Goal: Task Accomplishment & Management: Manage account settings

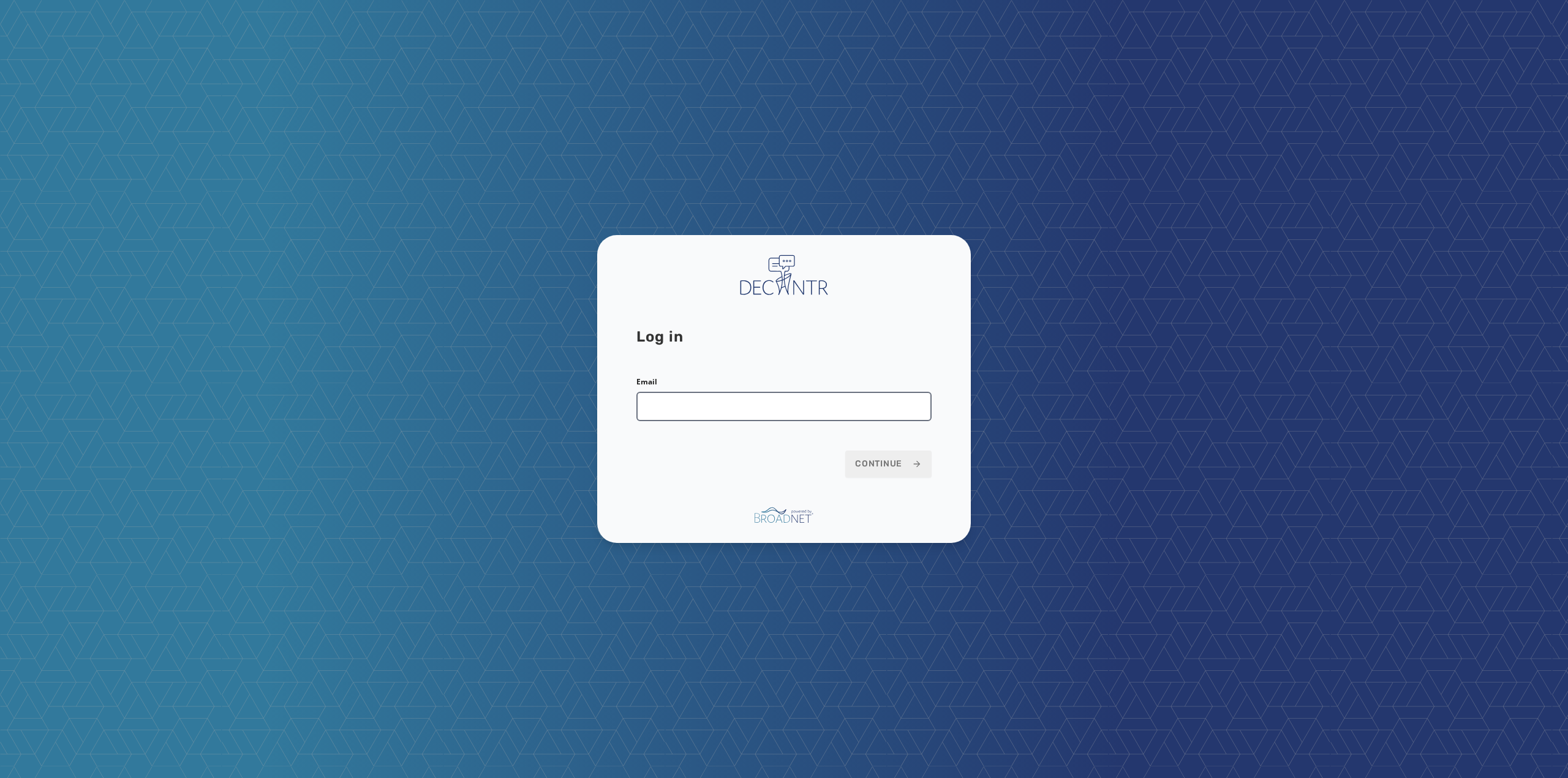
click at [683, 397] on input "Email" at bounding box center [783, 406] width 295 height 29
type input "**********"
click at [912, 467] on icon at bounding box center [917, 464] width 9 height 9
click at [886, 472] on button "Continue" at bounding box center [889, 464] width 87 height 27
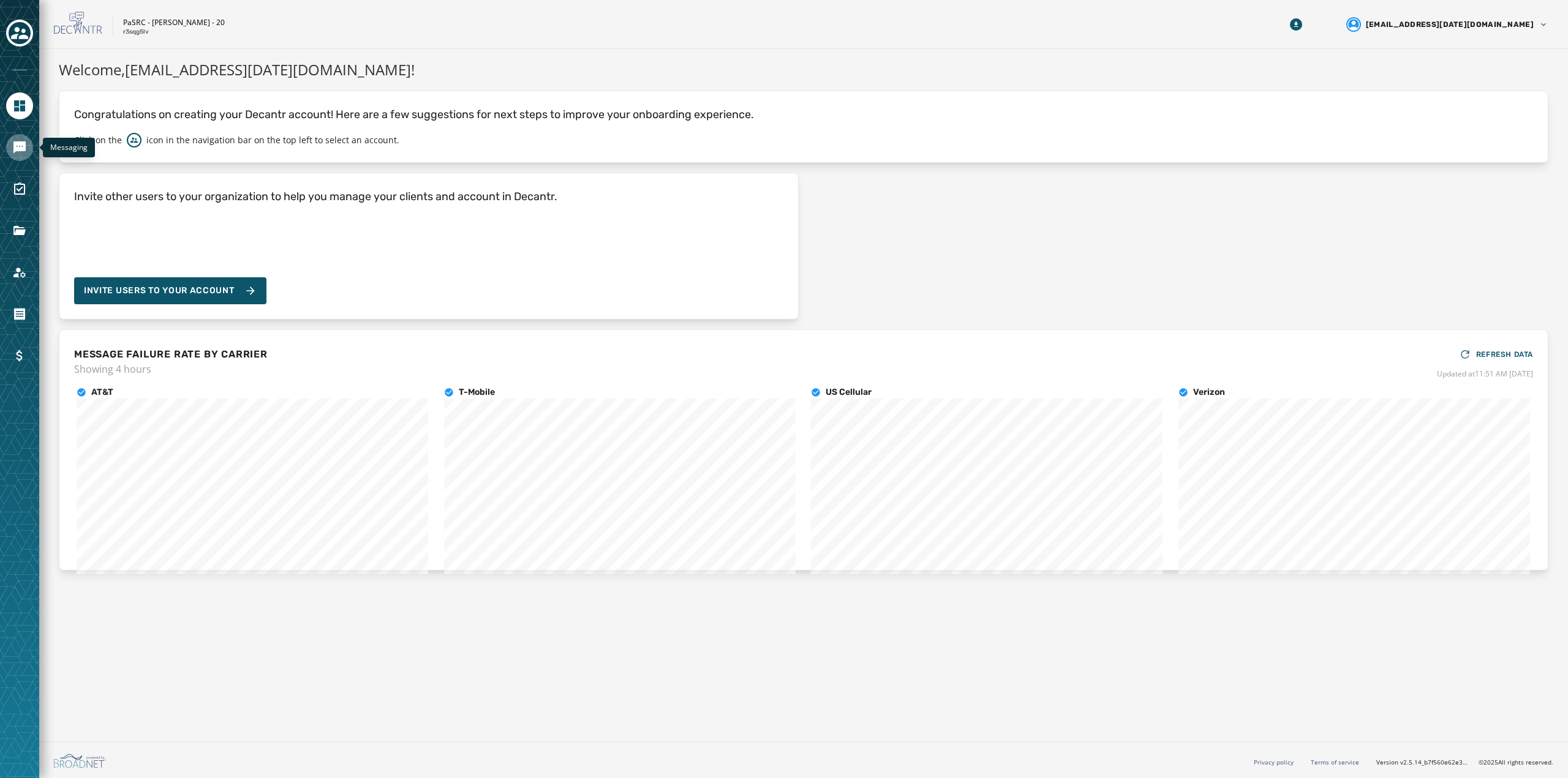
click at [20, 154] on icon "Navigate to Messaging" at bounding box center [20, 148] width 15 height 15
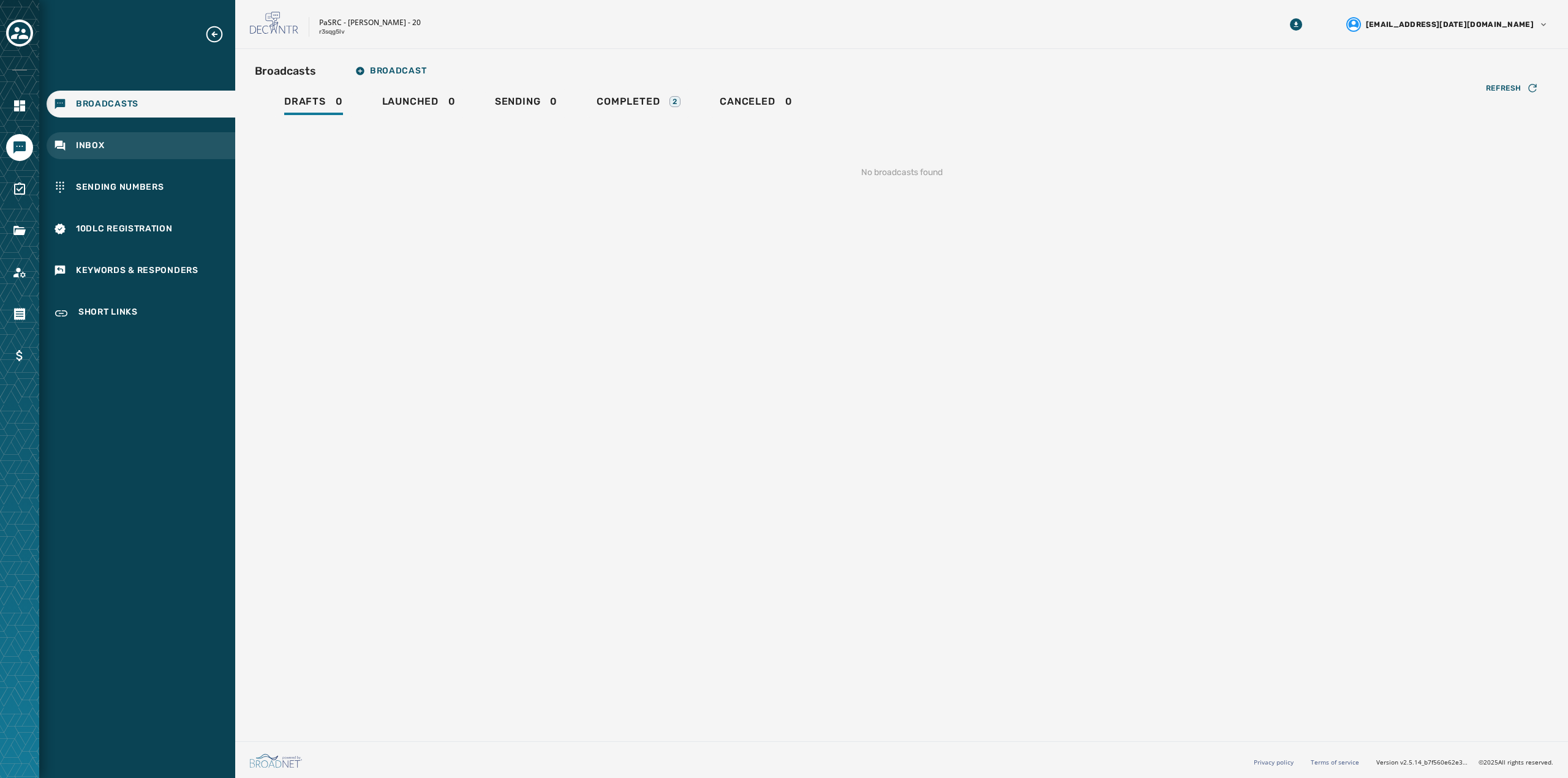
click at [144, 142] on div "Inbox" at bounding box center [141, 145] width 189 height 27
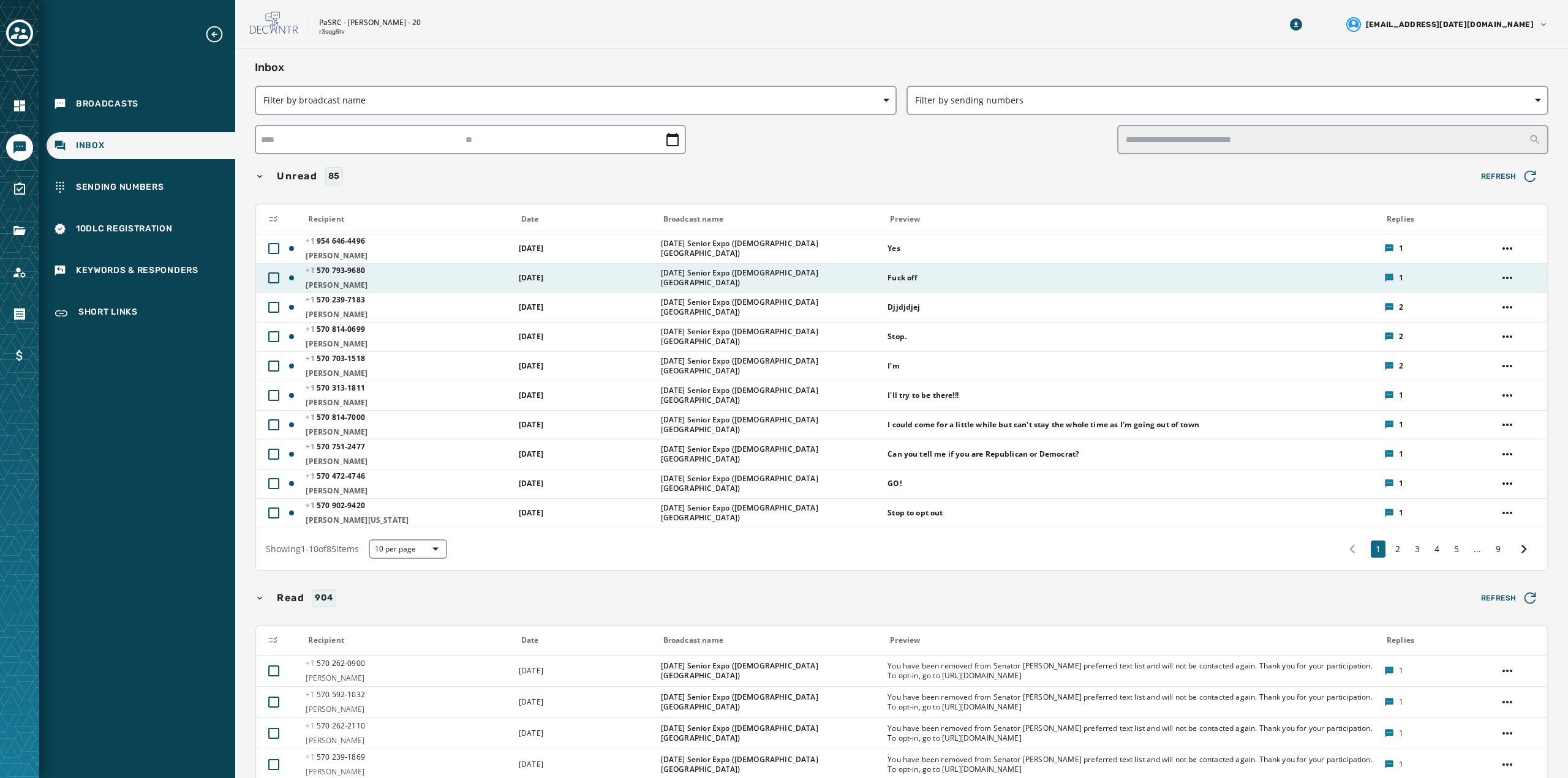
click at [880, 282] on td "Fuck off" at bounding box center [1128, 277] width 496 height 29
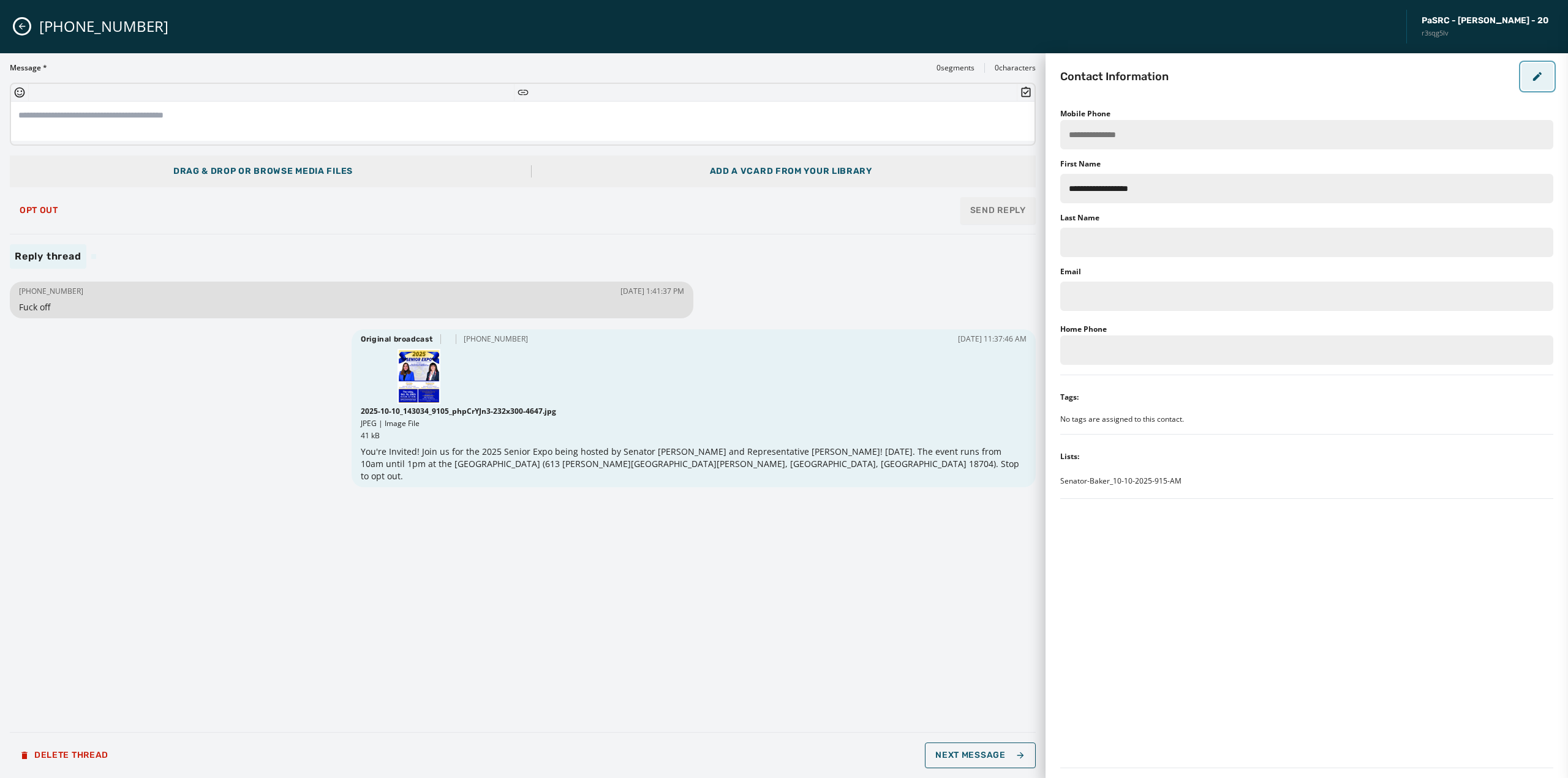
click at [1536, 75] on icon "button" at bounding box center [1537, 76] width 12 height 12
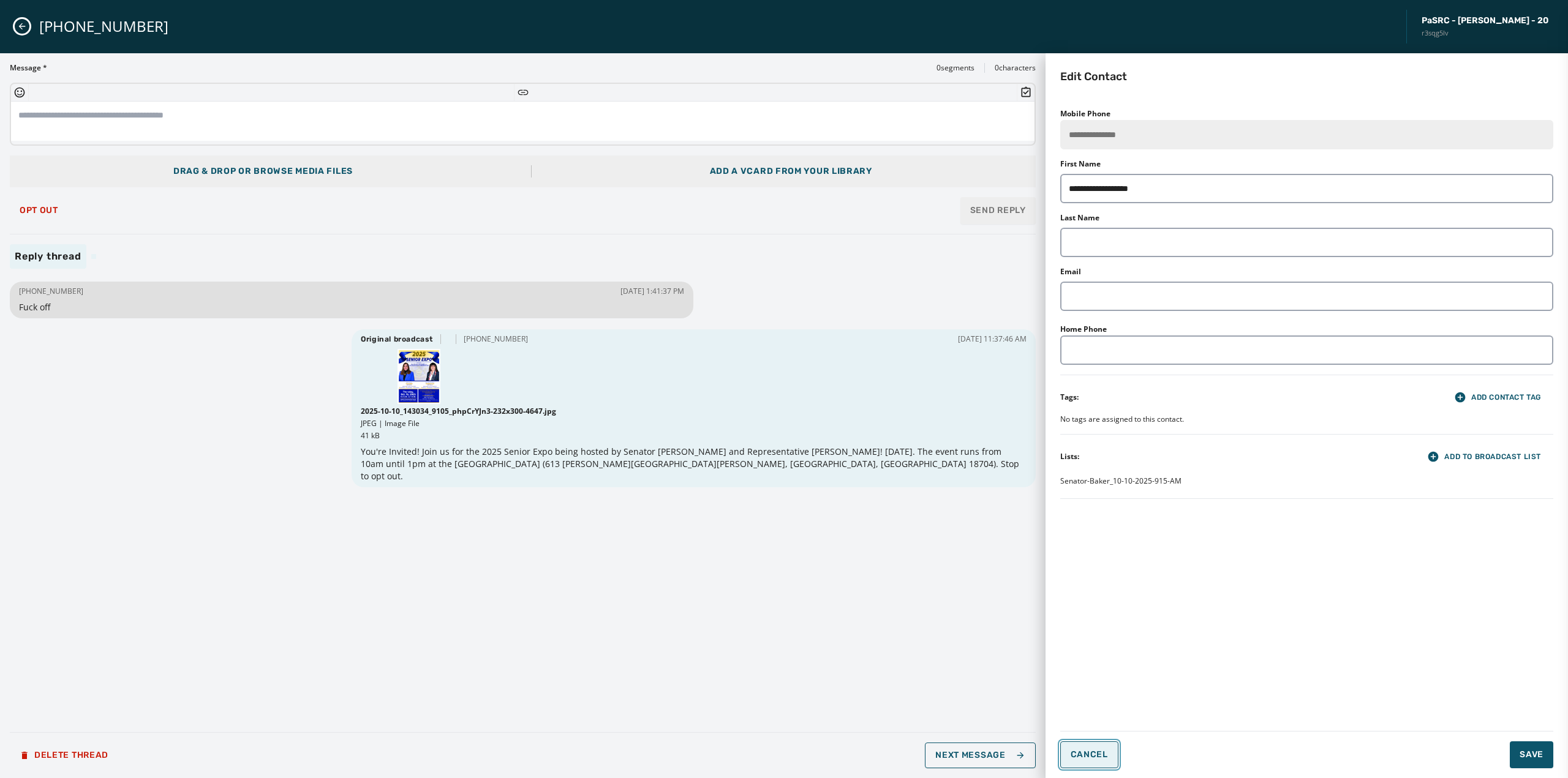
click at [1113, 754] on button "Cancel" at bounding box center [1090, 754] width 58 height 27
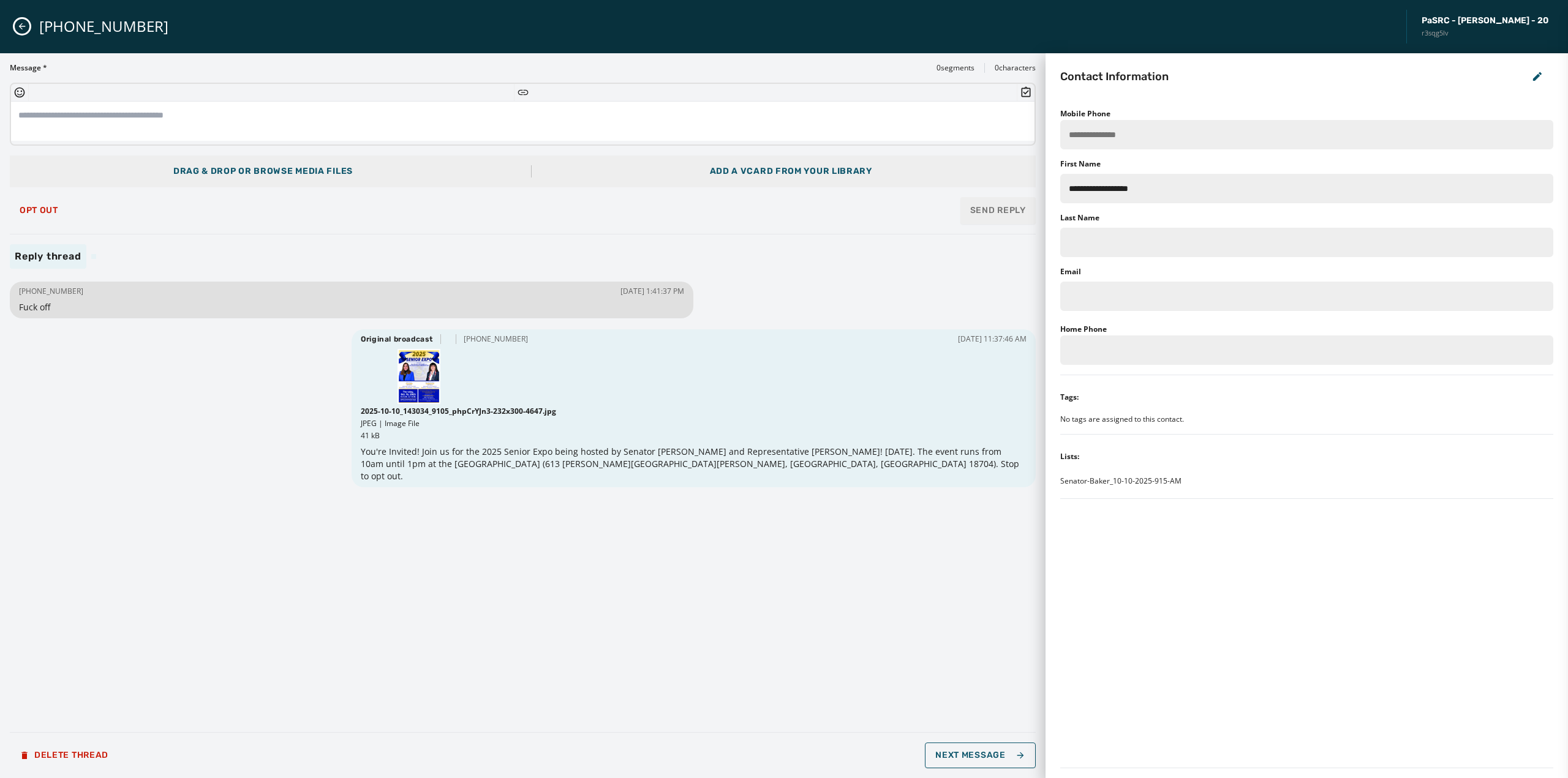
click at [488, 624] on div "[PHONE_NUMBER] [DATE] 1:41:37 PM Fuck off Original broadcast [PHONE_NUMBER] [DA…" at bounding box center [522, 500] width 1026 height 444
click at [15, 30] on div "[PHONE_NUMBER] PaSRC - [PERSON_NAME] - 20 r3sqg5lv" at bounding box center [784, 26] width 1568 height 53
click at [21, 25] on icon "Close admin drawer" at bounding box center [22, 26] width 7 height 7
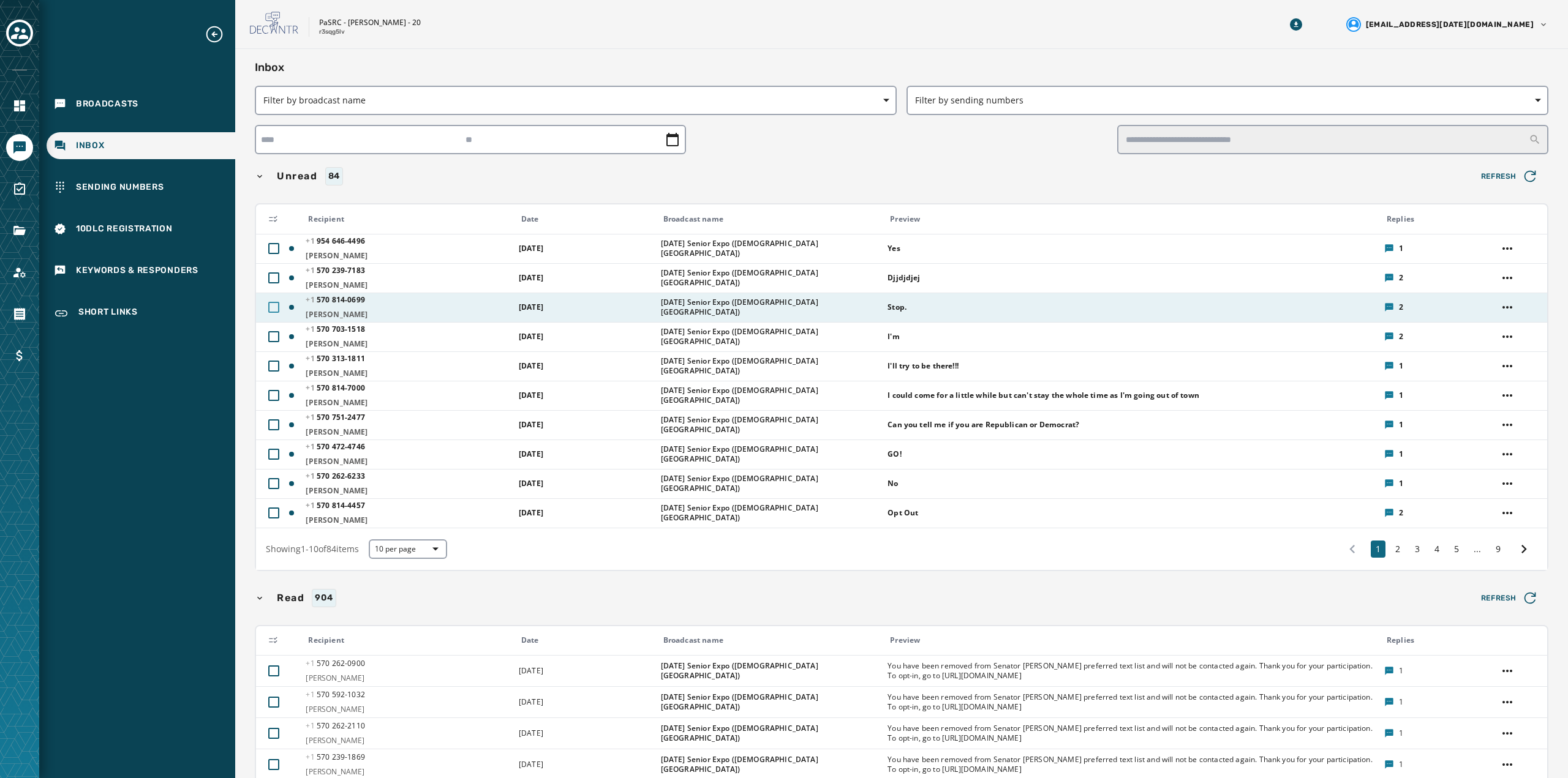
click at [275, 308] on div at bounding box center [274, 307] width 11 height 11
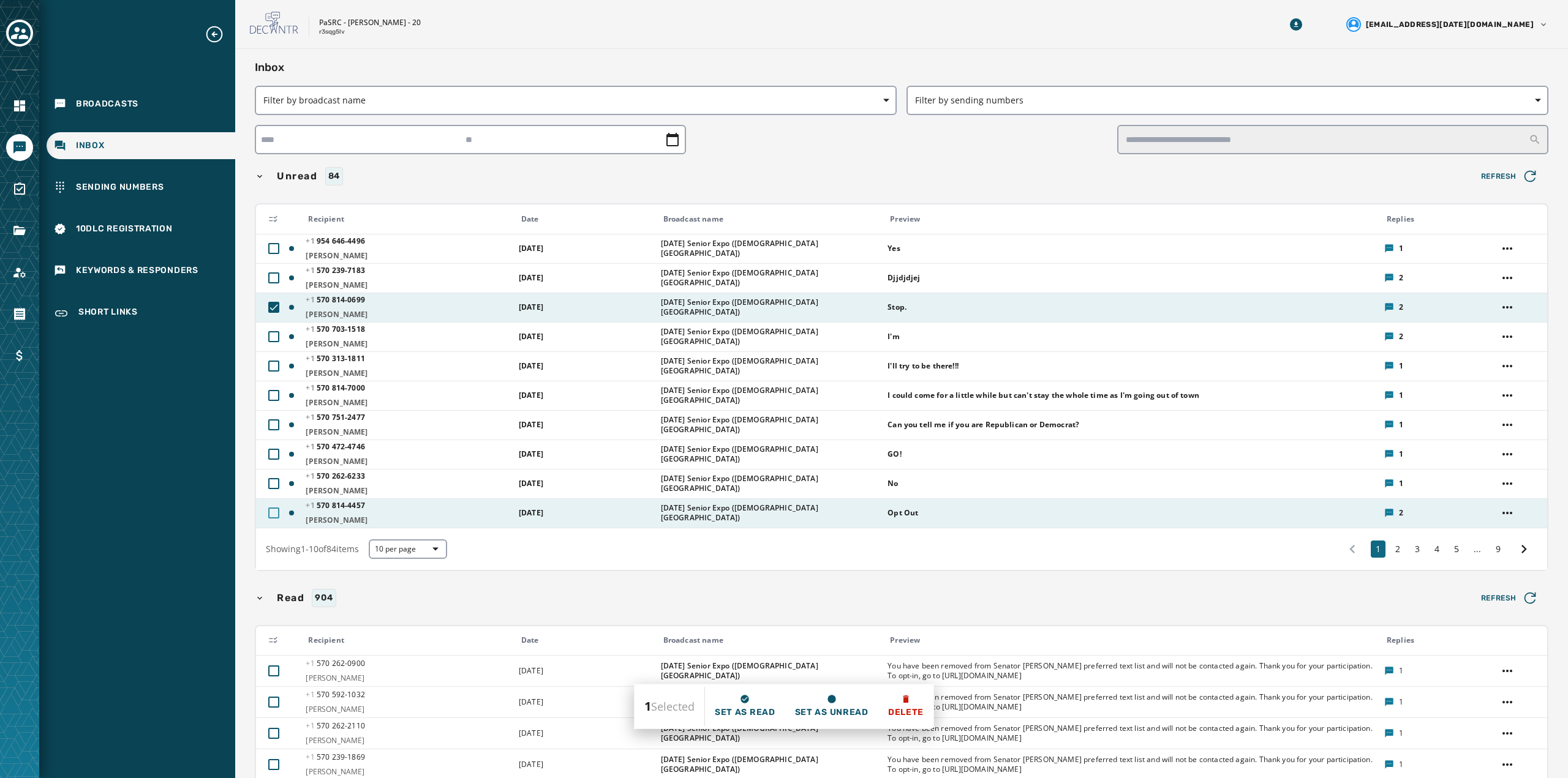
click at [274, 508] on div at bounding box center [274, 513] width 11 height 11
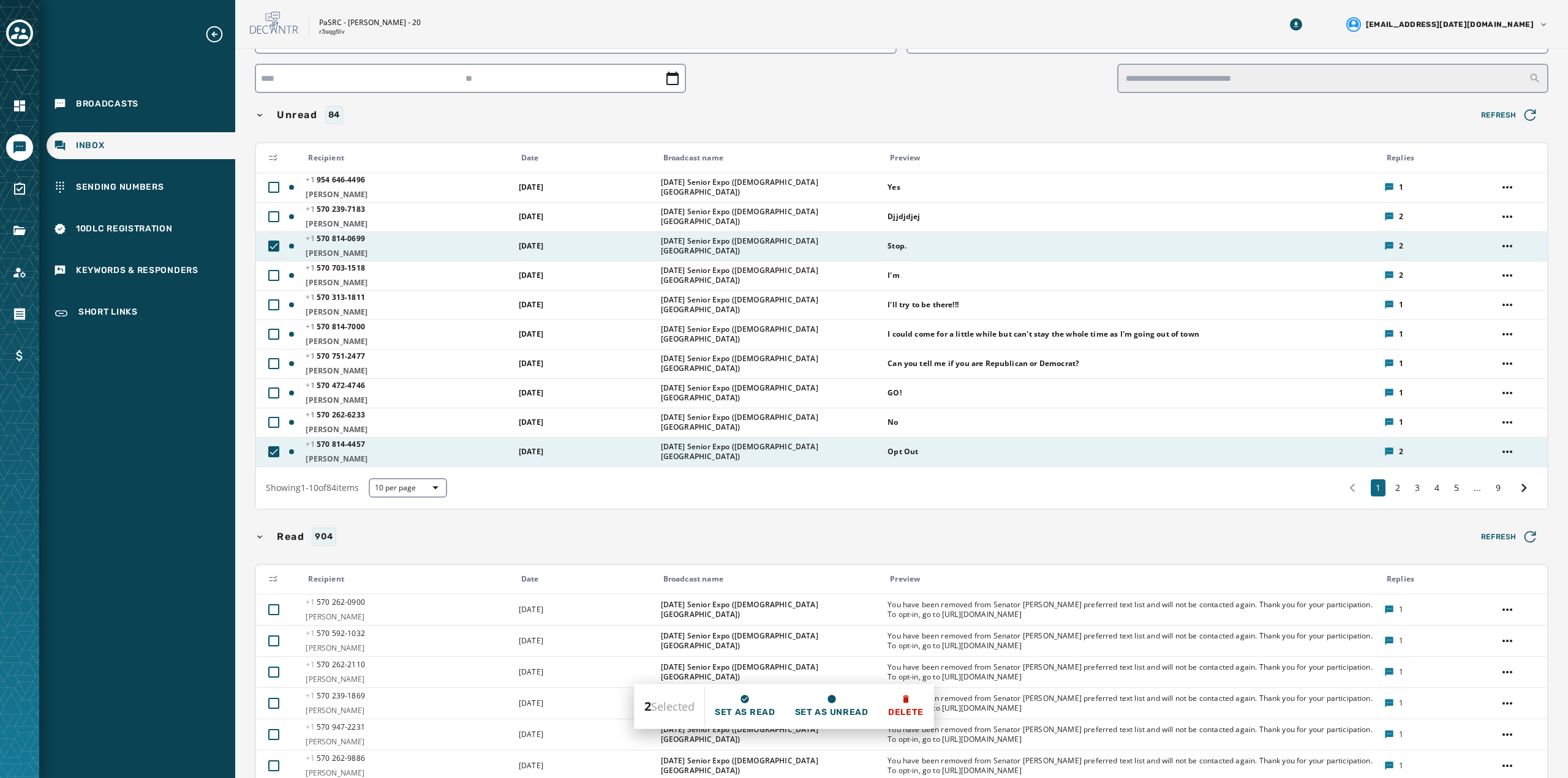
scroll to position [123, 0]
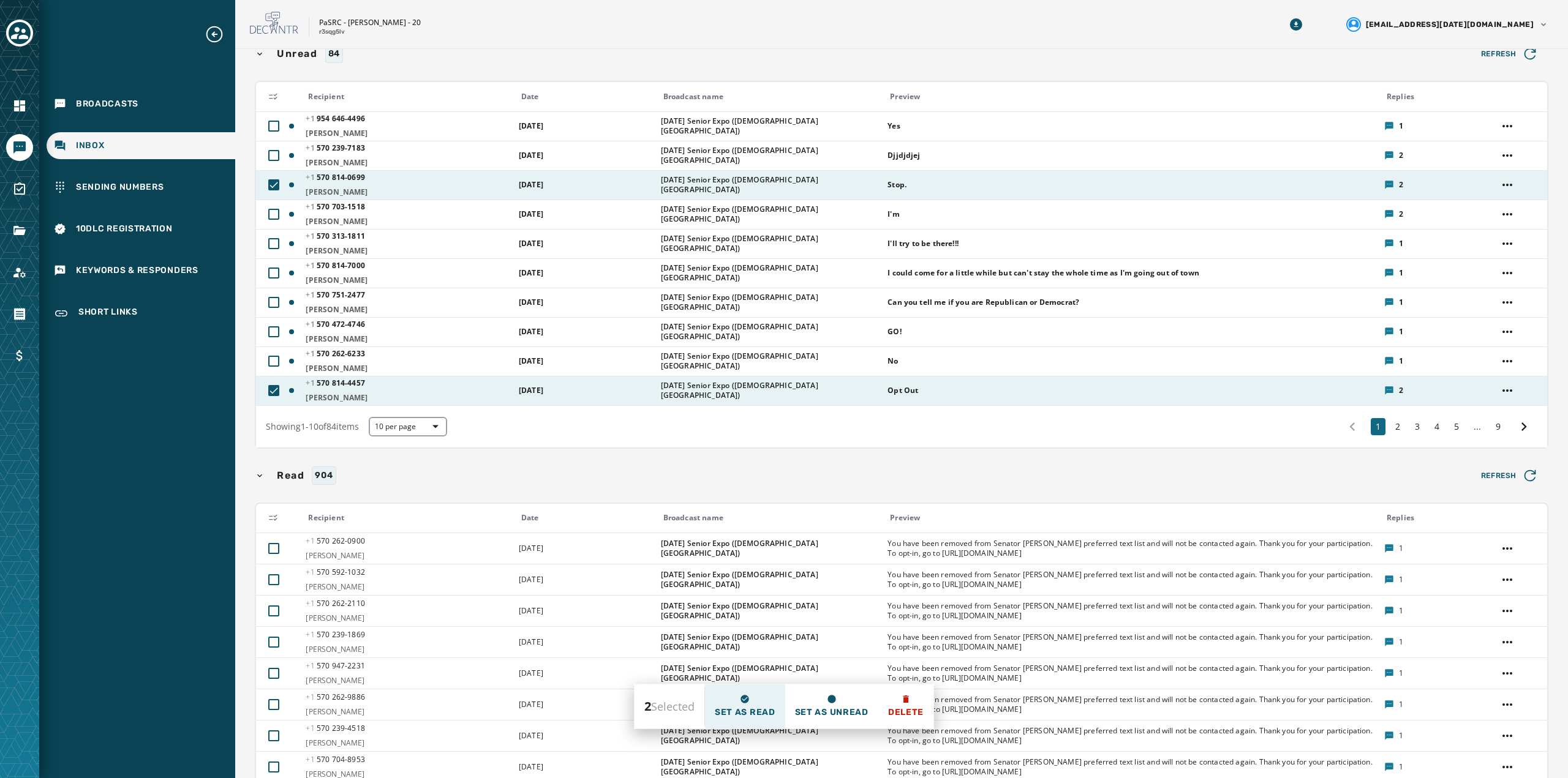
click at [751, 707] on span "Set as read" at bounding box center [745, 712] width 60 height 12
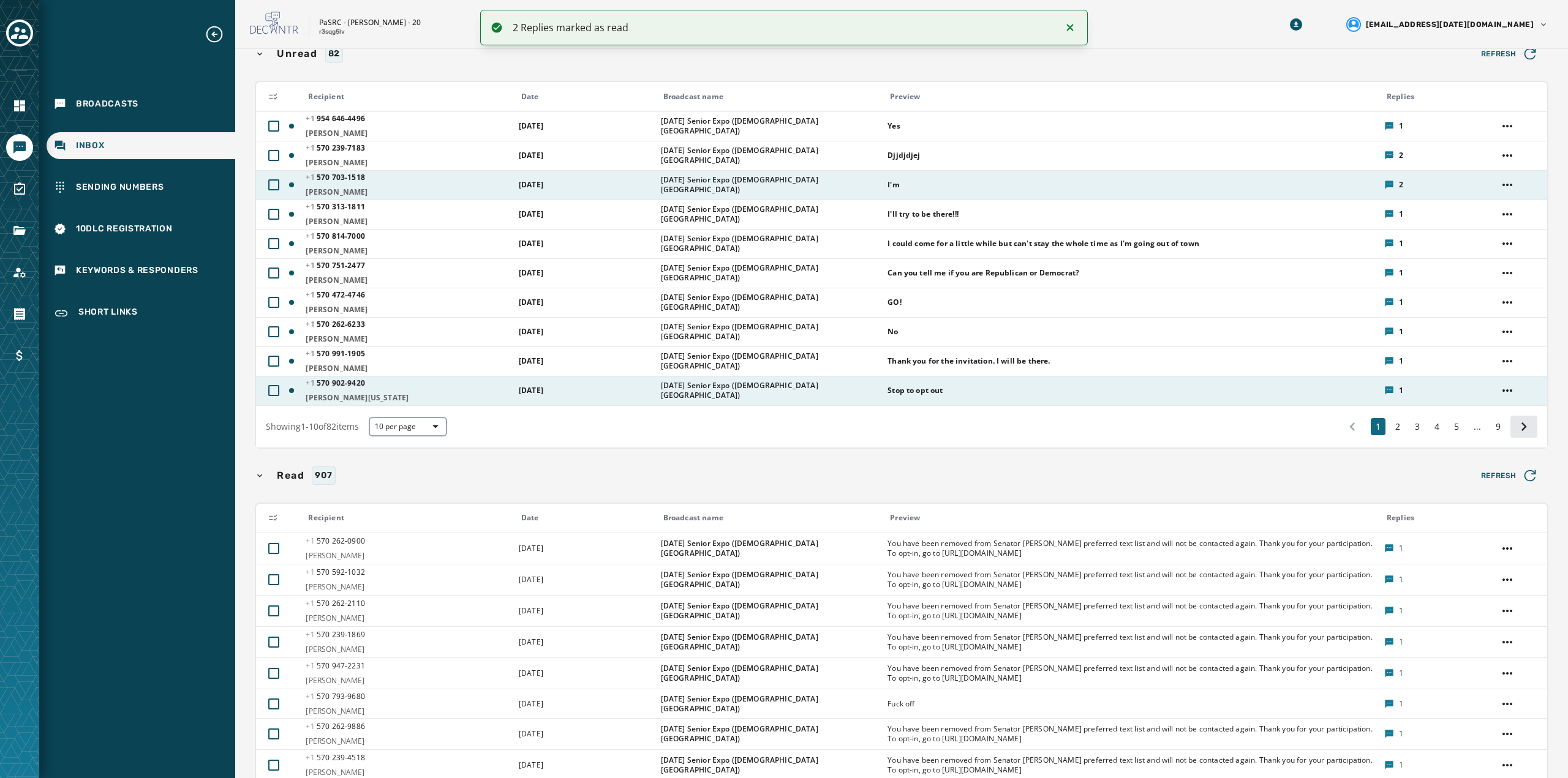
click at [1517, 428] on icon at bounding box center [1524, 426] width 17 height 17
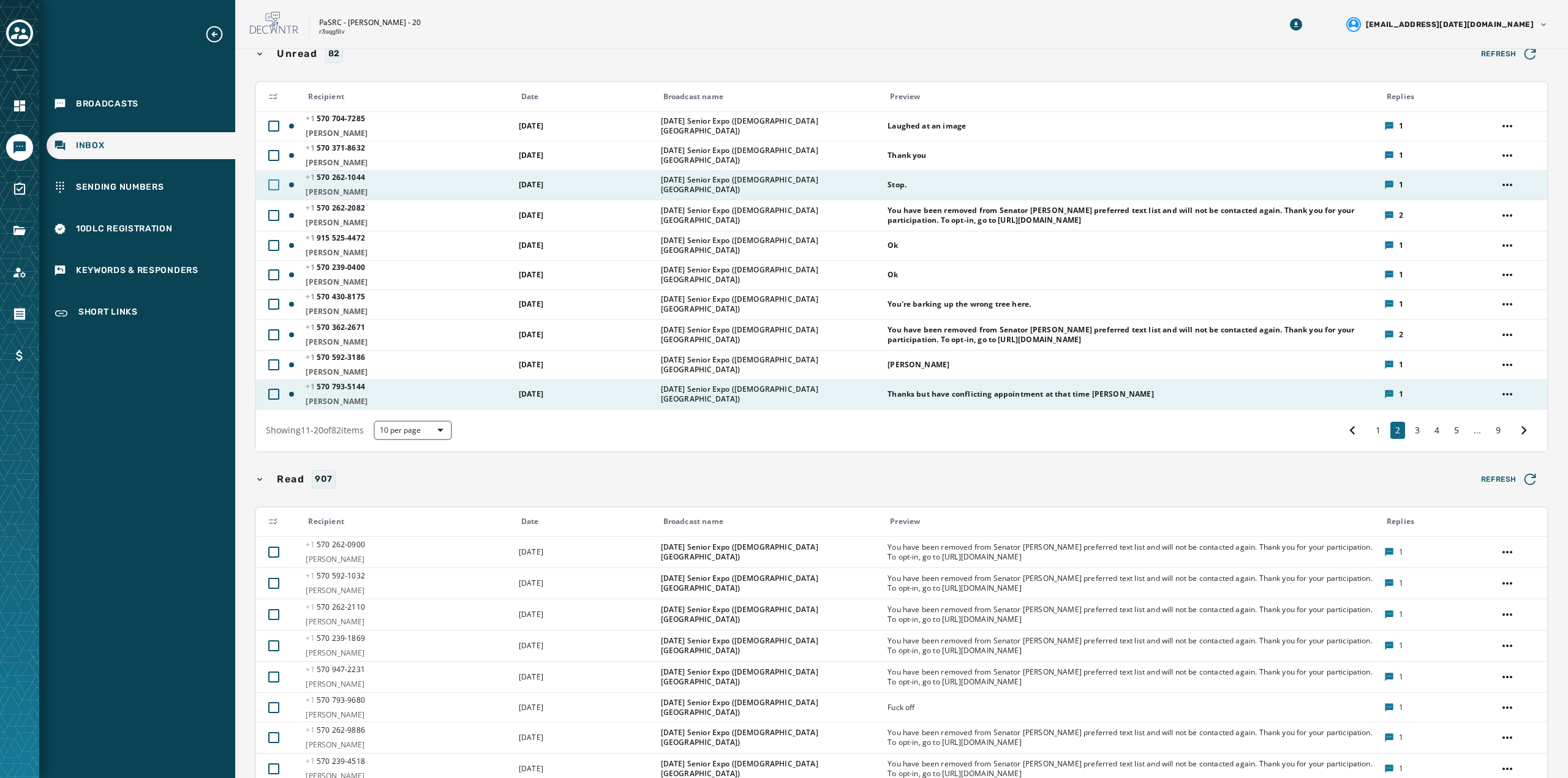
click at [277, 184] on div at bounding box center [274, 185] width 11 height 11
click at [275, 188] on icon at bounding box center [274, 185] width 11 height 11
click at [1515, 436] on icon at bounding box center [1524, 430] width 17 height 17
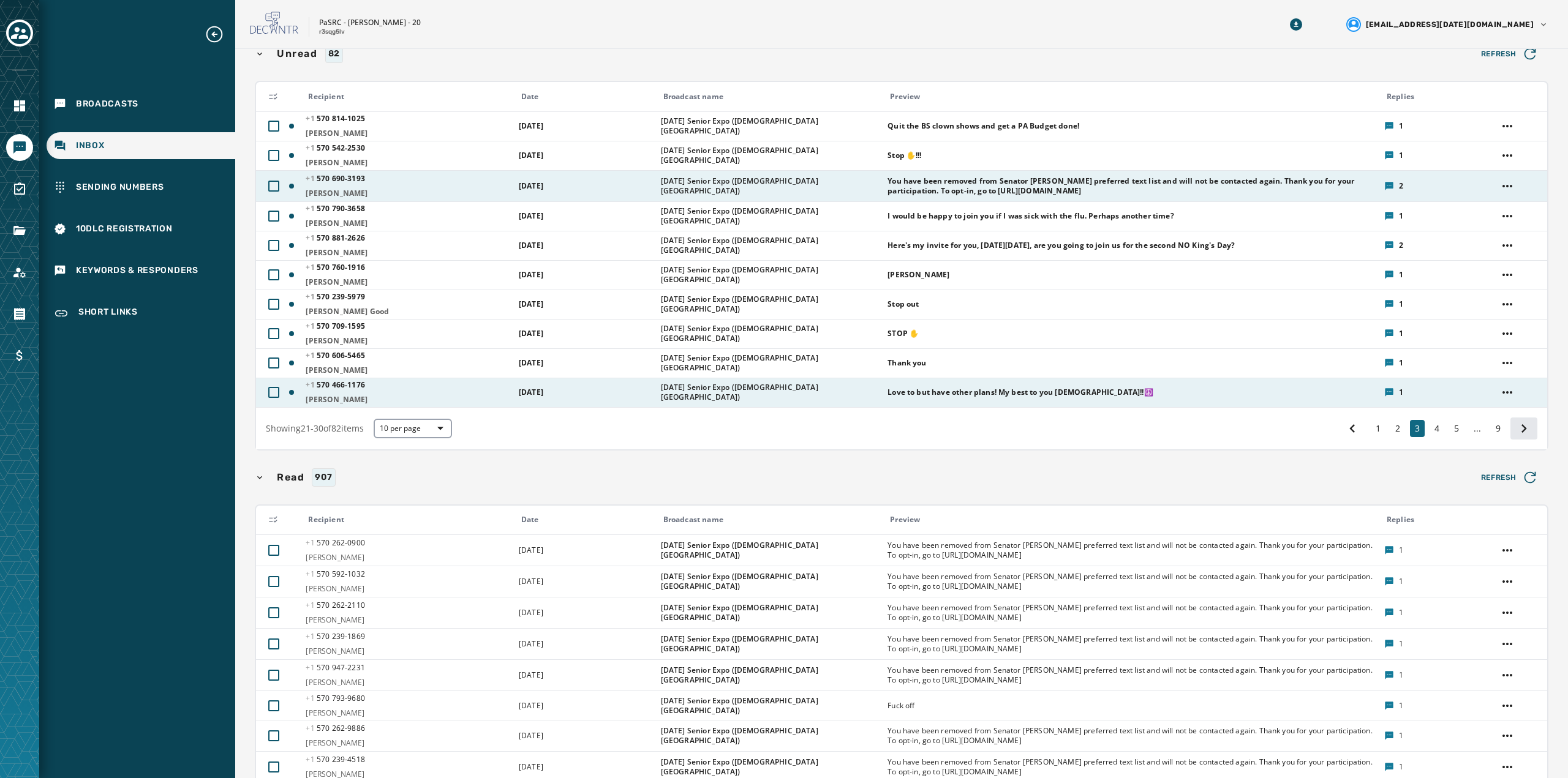
click at [1518, 434] on icon at bounding box center [1524, 428] width 17 height 17
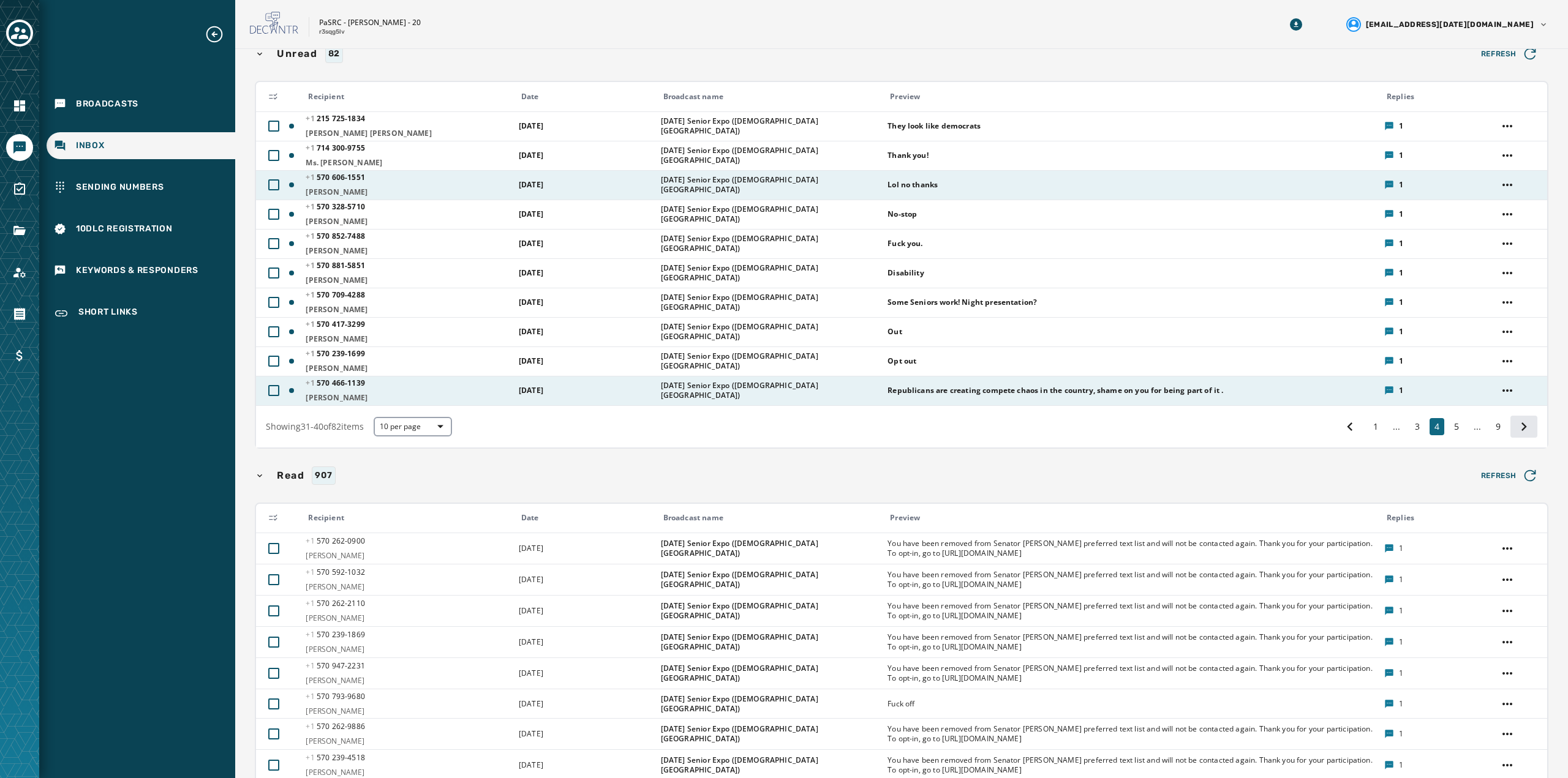
click at [1518, 434] on icon at bounding box center [1524, 426] width 17 height 17
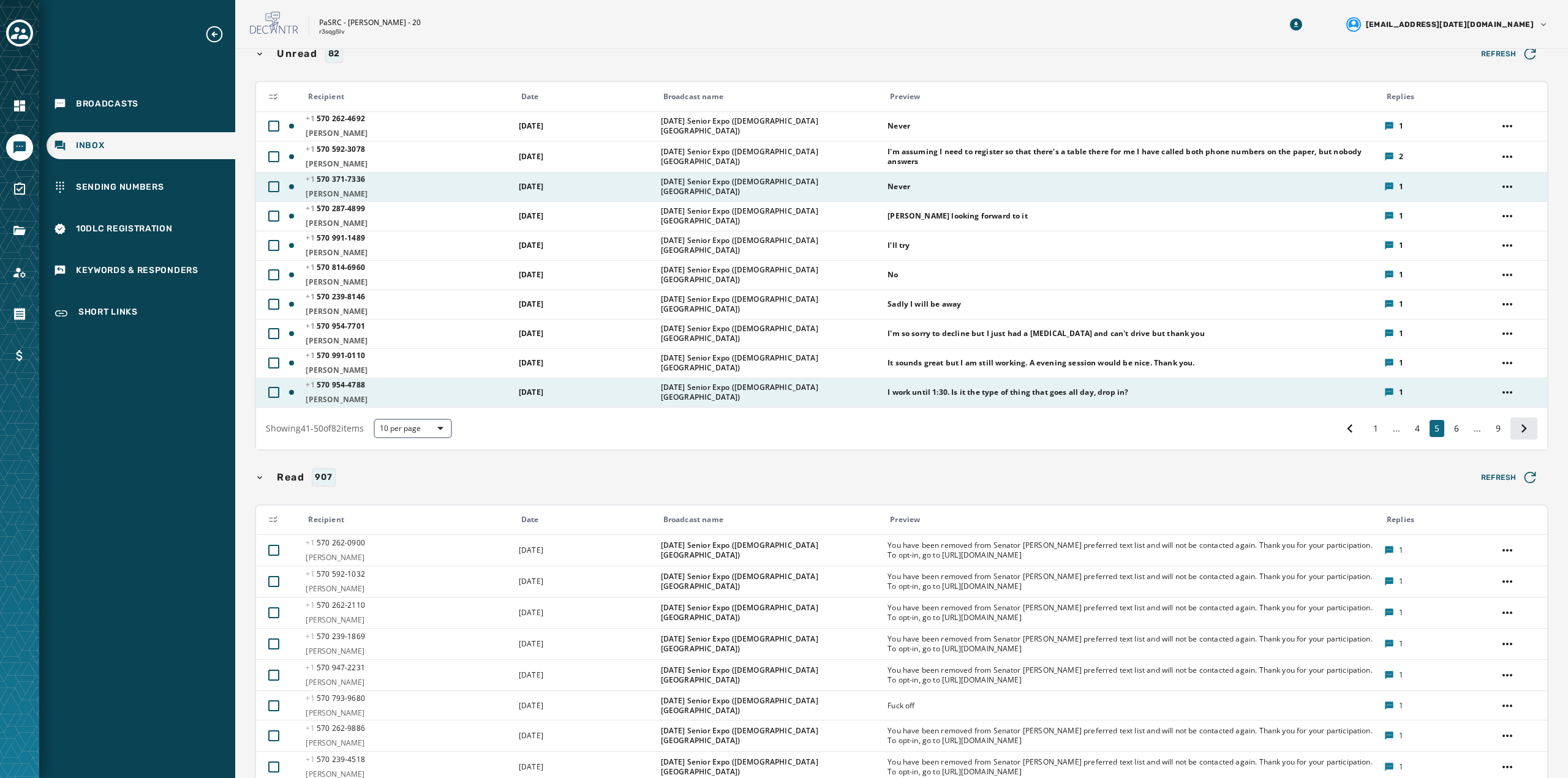
click at [1518, 436] on icon at bounding box center [1524, 428] width 17 height 17
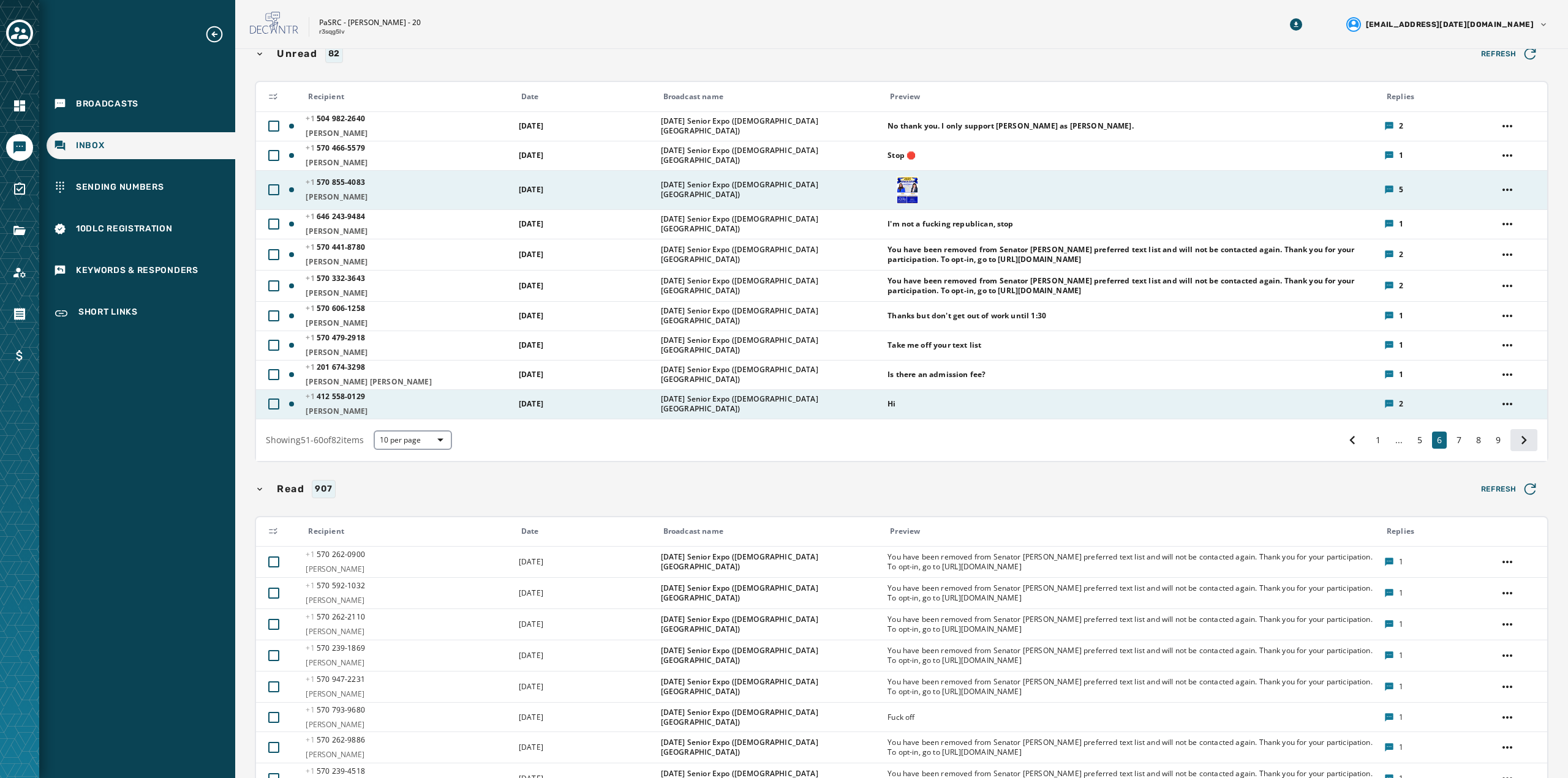
click at [1521, 437] on icon at bounding box center [1524, 440] width 17 height 17
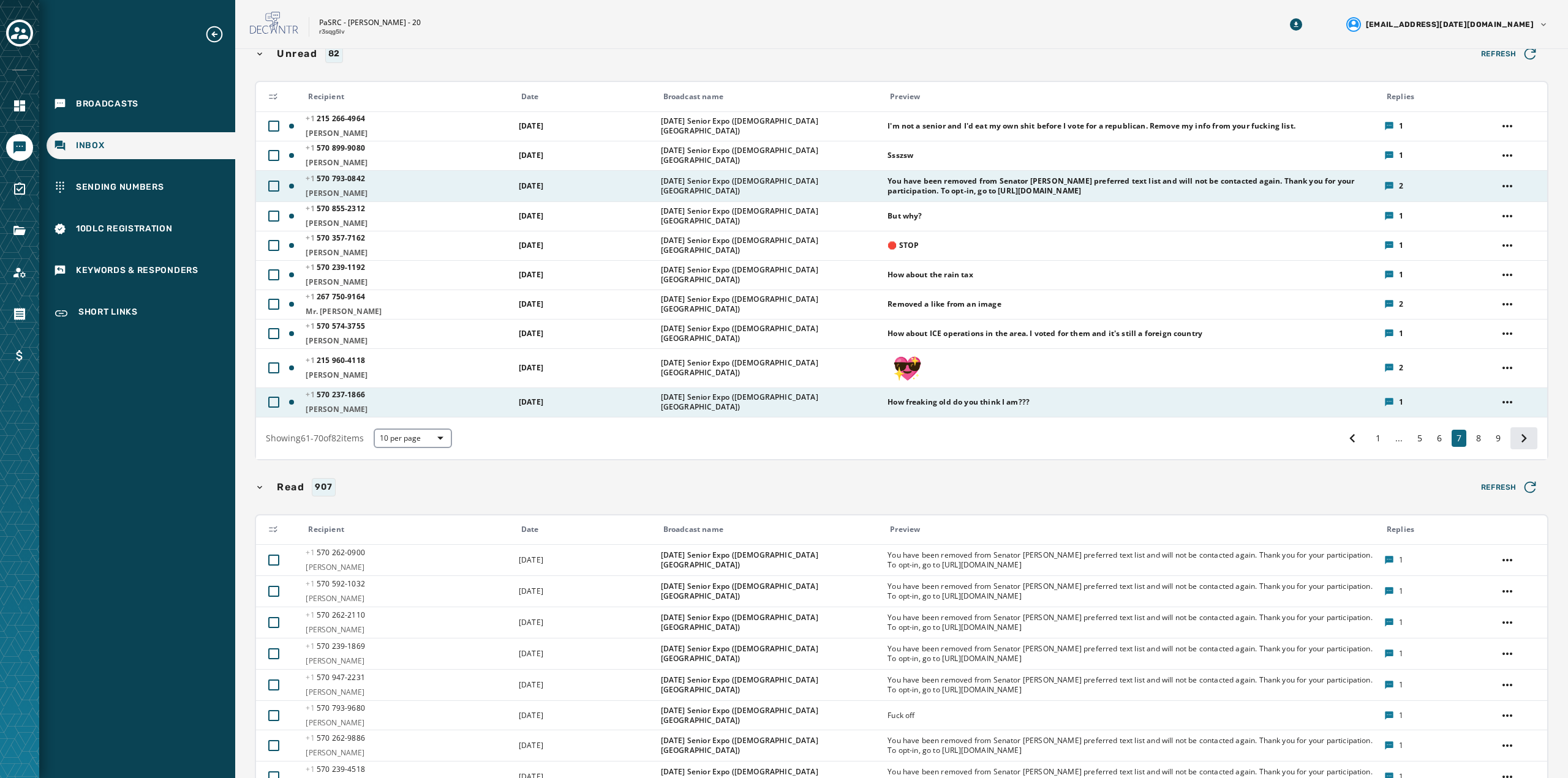
click at [1522, 439] on icon at bounding box center [1525, 438] width 6 height 8
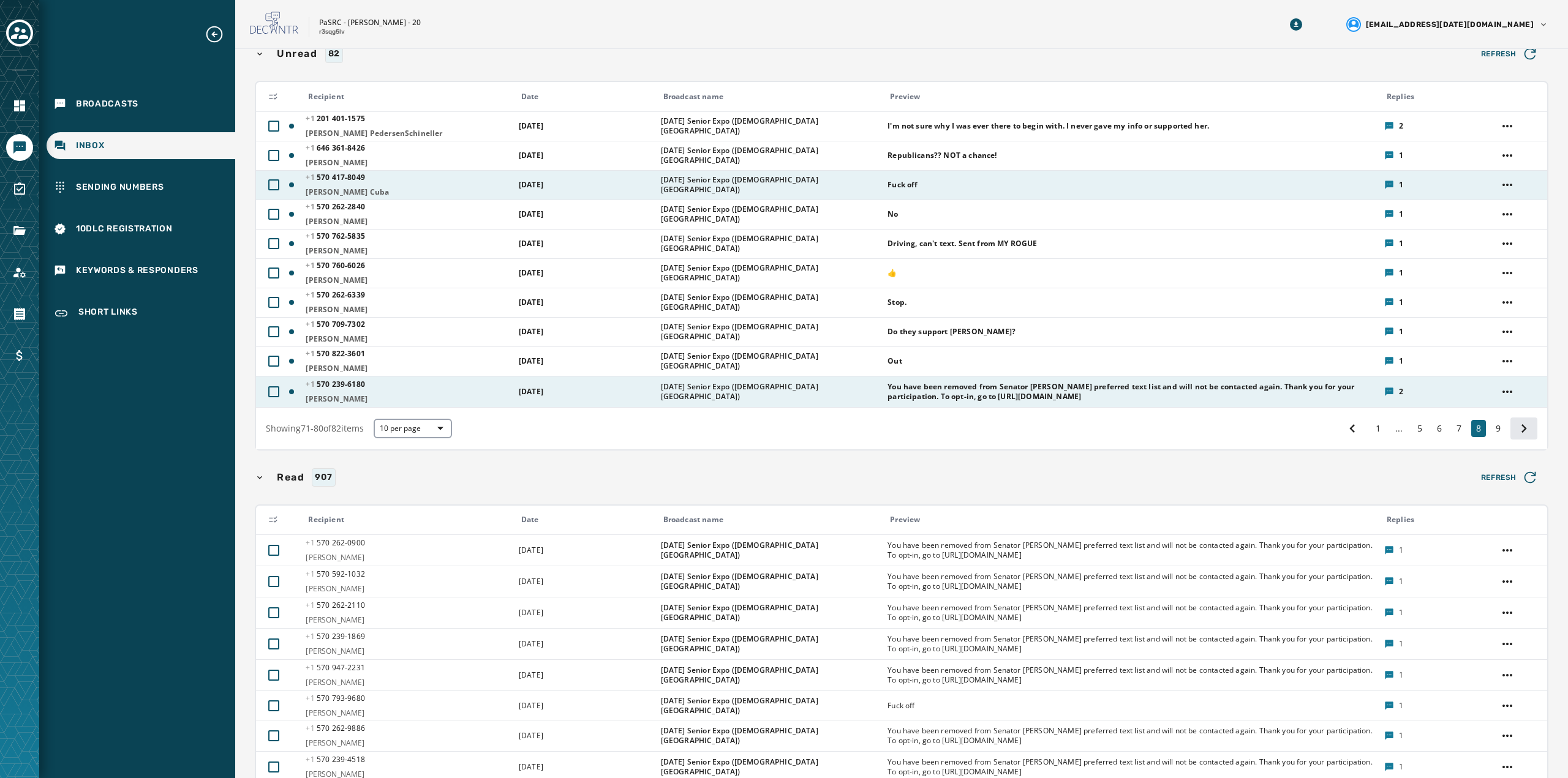
click at [1514, 439] on div "Showing 71 - 80 of 82 items 10 per page 1 ... 5 6 7 8 9" at bounding box center [901, 428] width 1291 height 41
click at [1522, 428] on icon at bounding box center [1525, 428] width 6 height 8
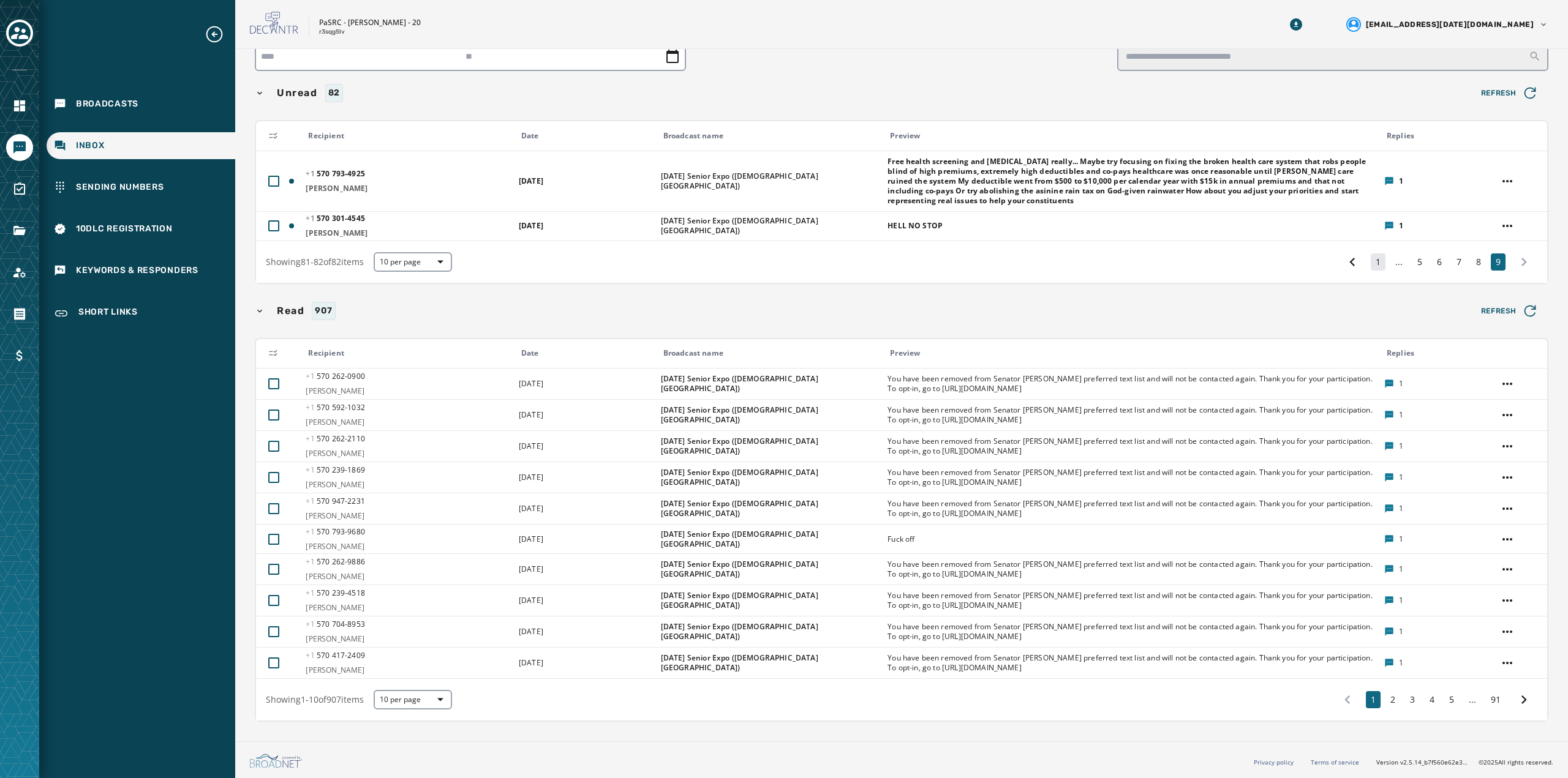
click at [1371, 262] on button "1" at bounding box center [1378, 262] width 15 height 17
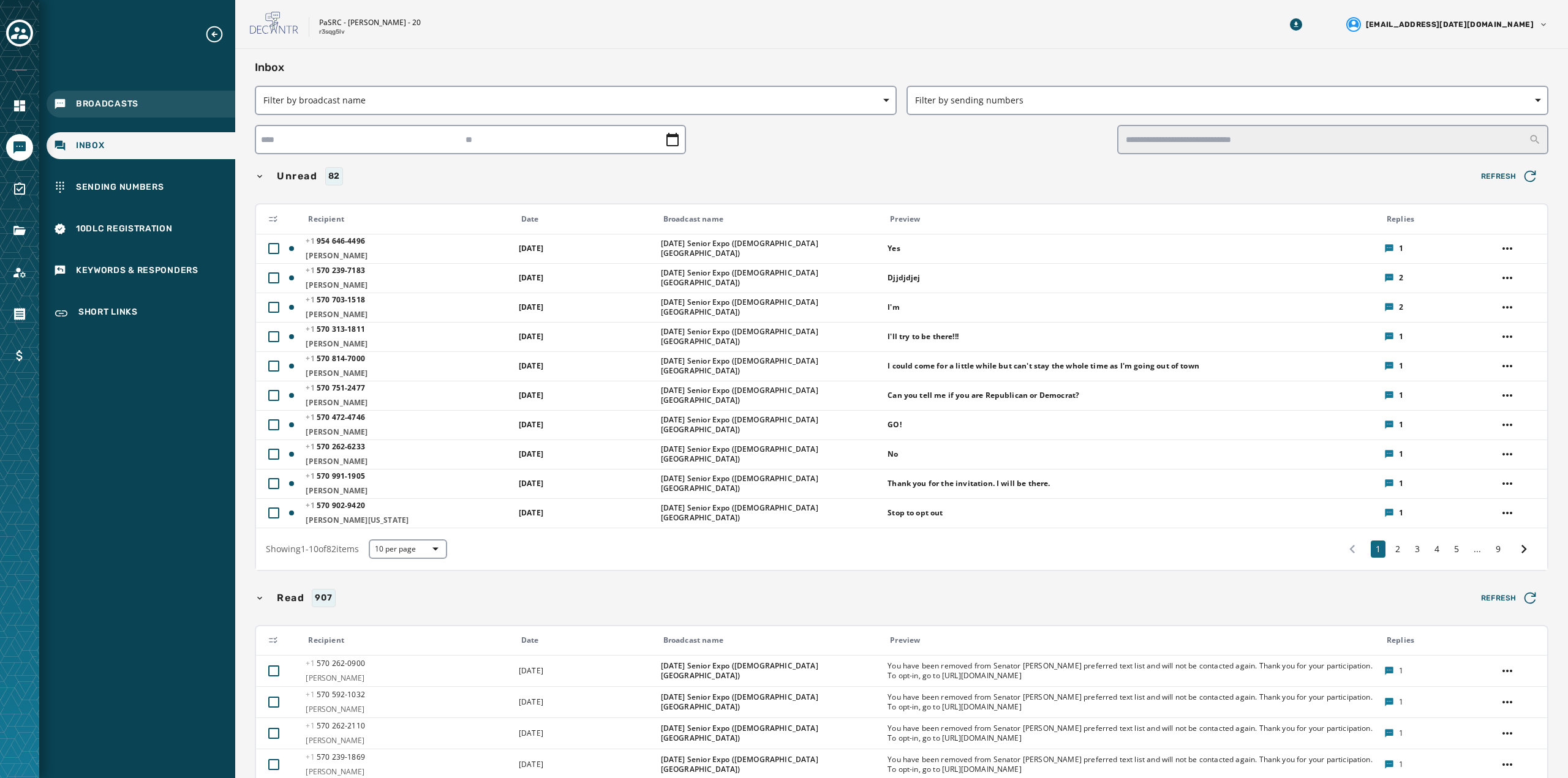
click at [101, 108] on span "Broadcasts" at bounding box center [107, 104] width 62 height 12
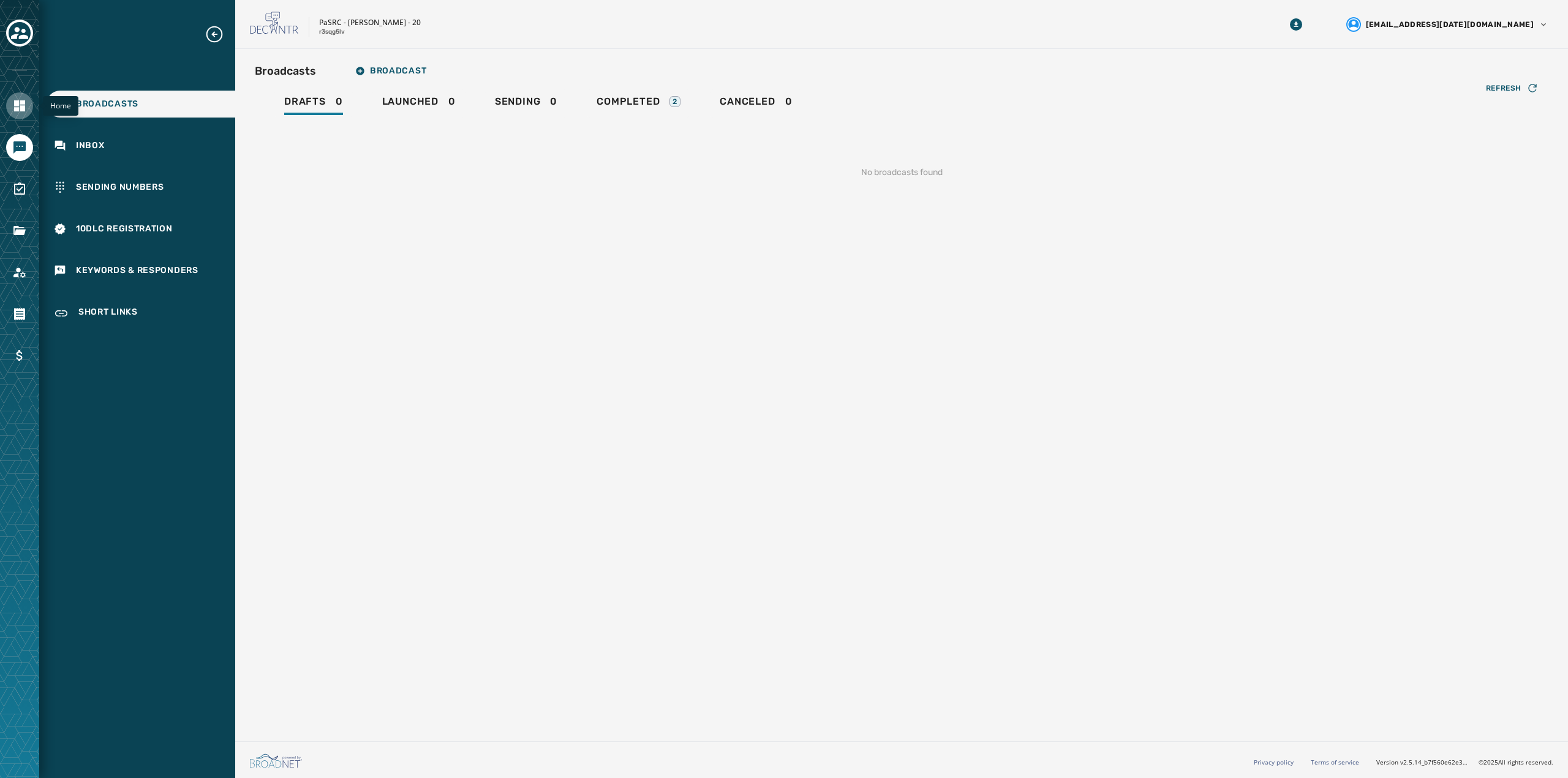
click at [21, 104] on icon "Navigate to Home" at bounding box center [20, 106] width 11 height 11
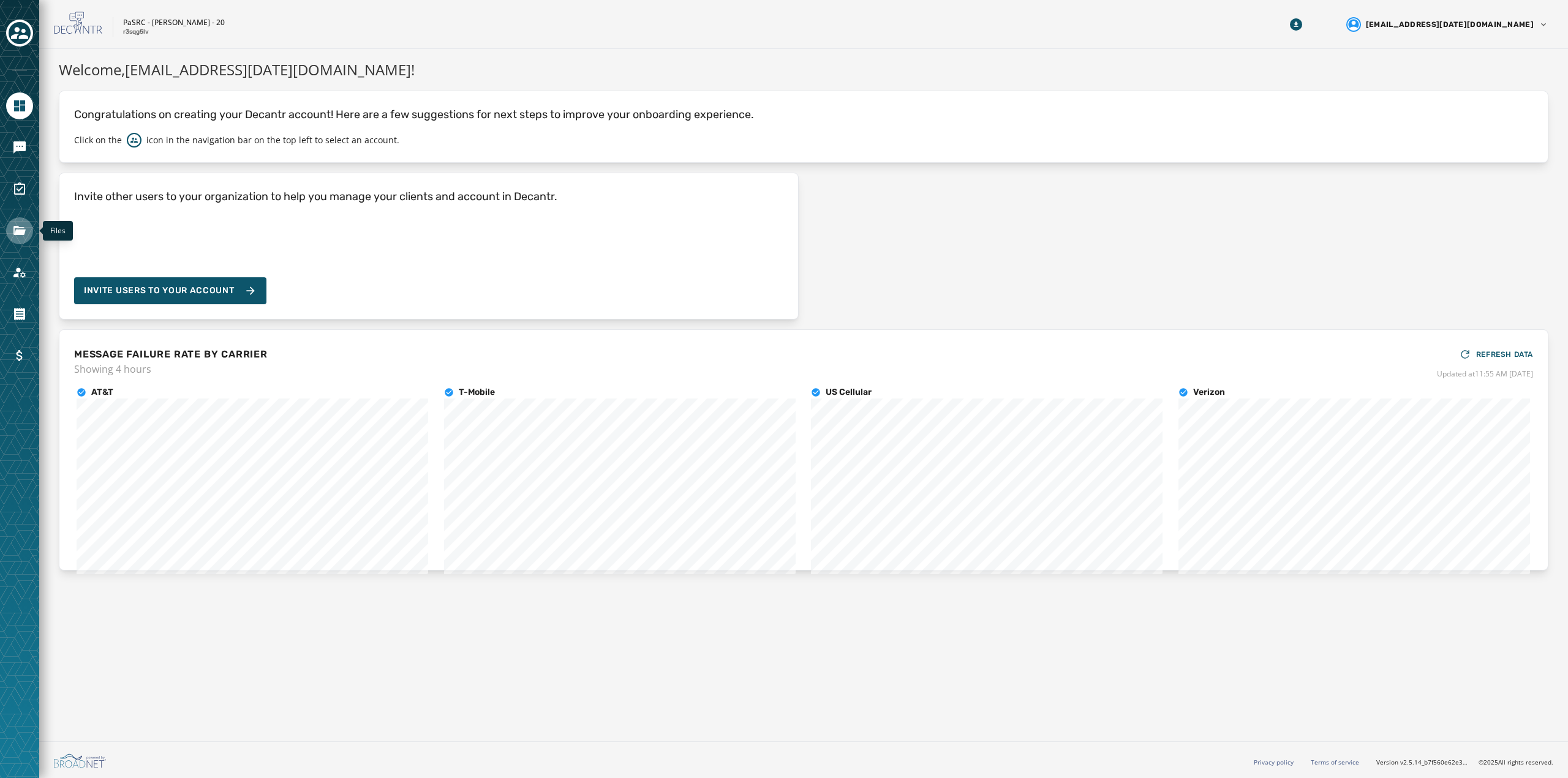
click at [18, 234] on icon "Navigate to Files" at bounding box center [19, 231] width 12 height 9
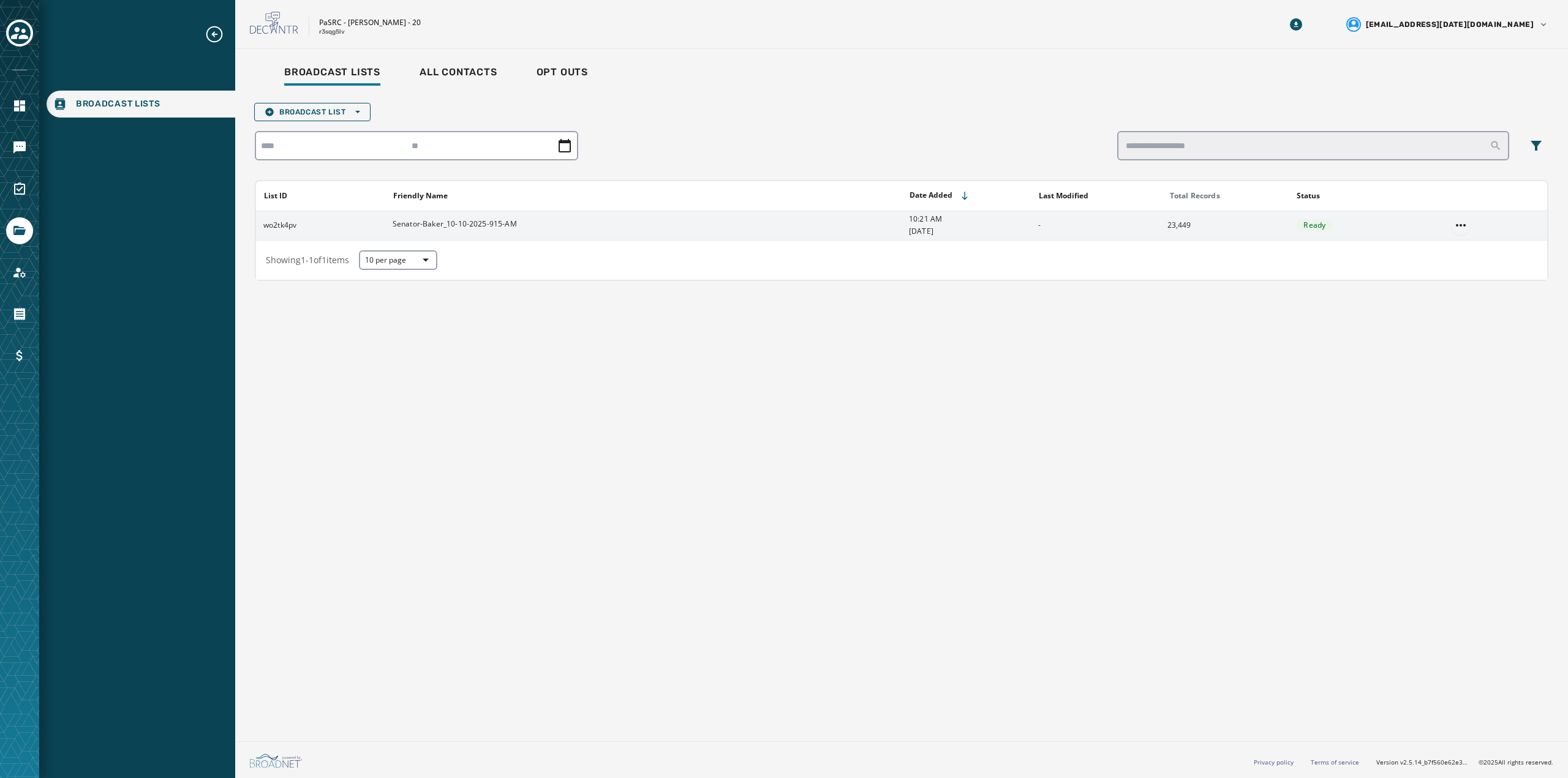
click at [1463, 220] on html "Broadcast Lists Skip To Main Content PaSRC - [PERSON_NAME] - 20 r3sqg5lv [EMAIL…" at bounding box center [784, 389] width 1568 height 778
click at [1460, 247] on div "View List" at bounding box center [1461, 249] width 55 height 20
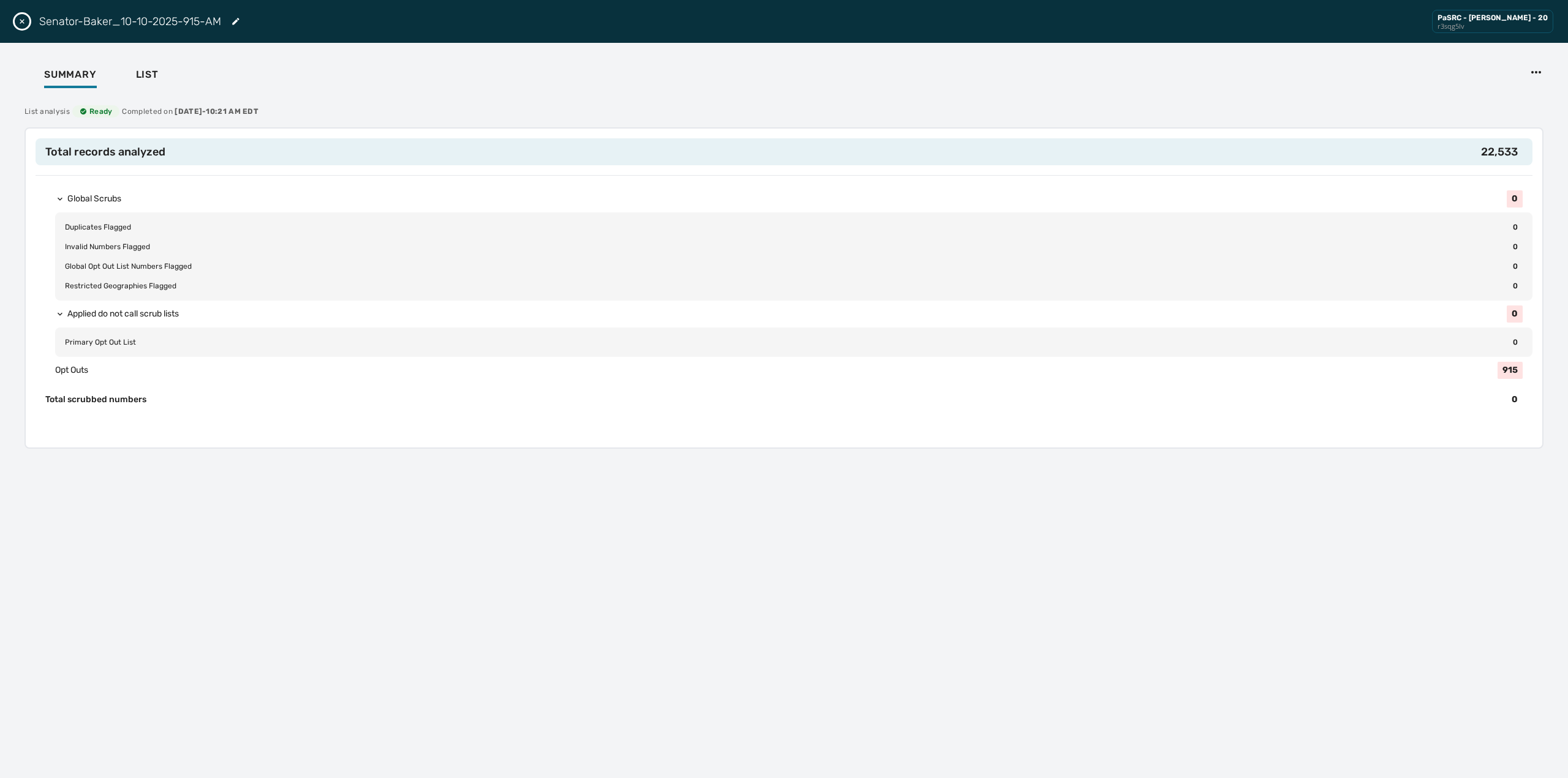
click at [20, 19] on icon "Close drawer" at bounding box center [22, 22] width 9 height 9
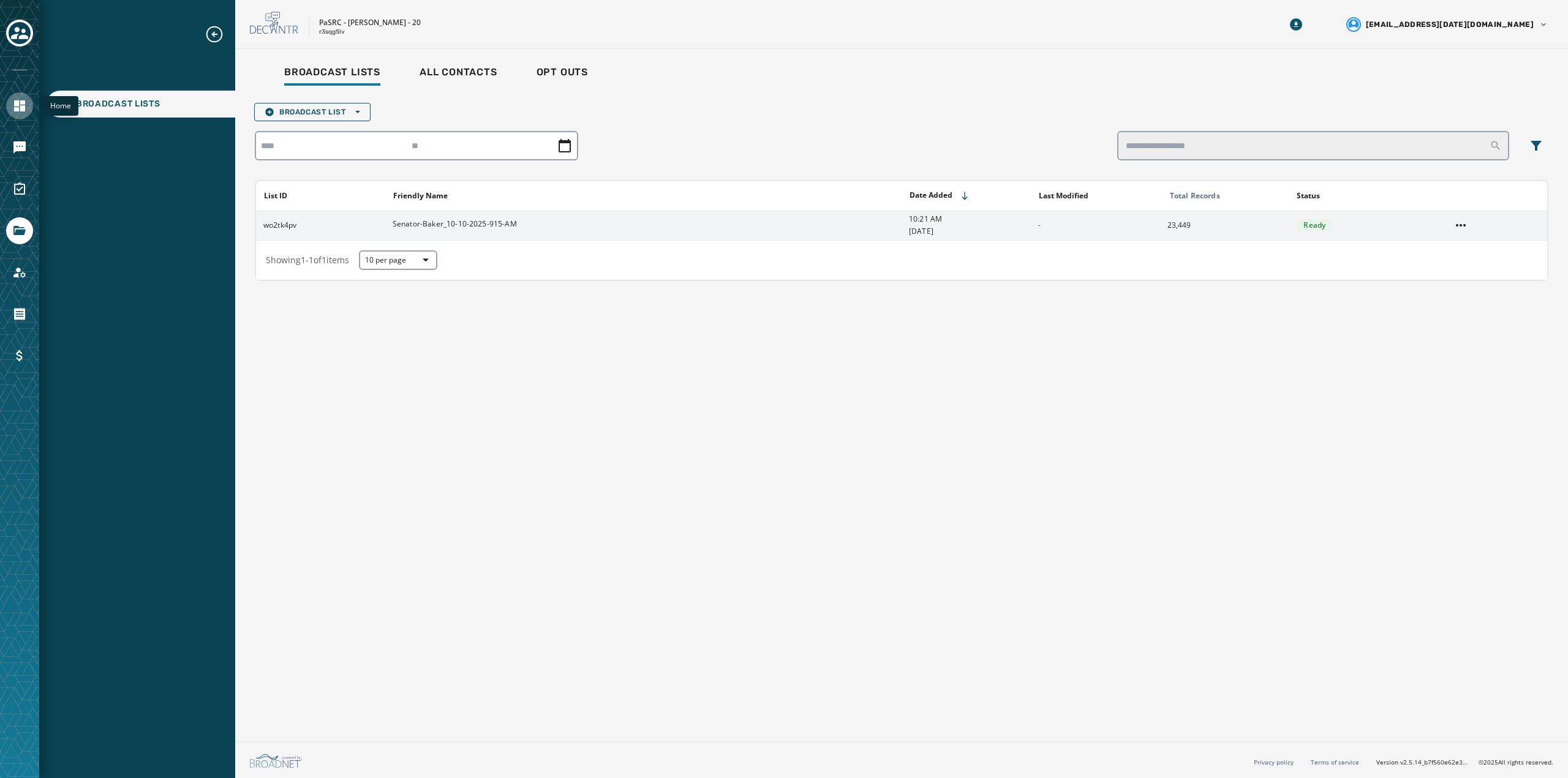
click at [25, 99] on icon "Navigate to Home" at bounding box center [20, 107] width 15 height 15
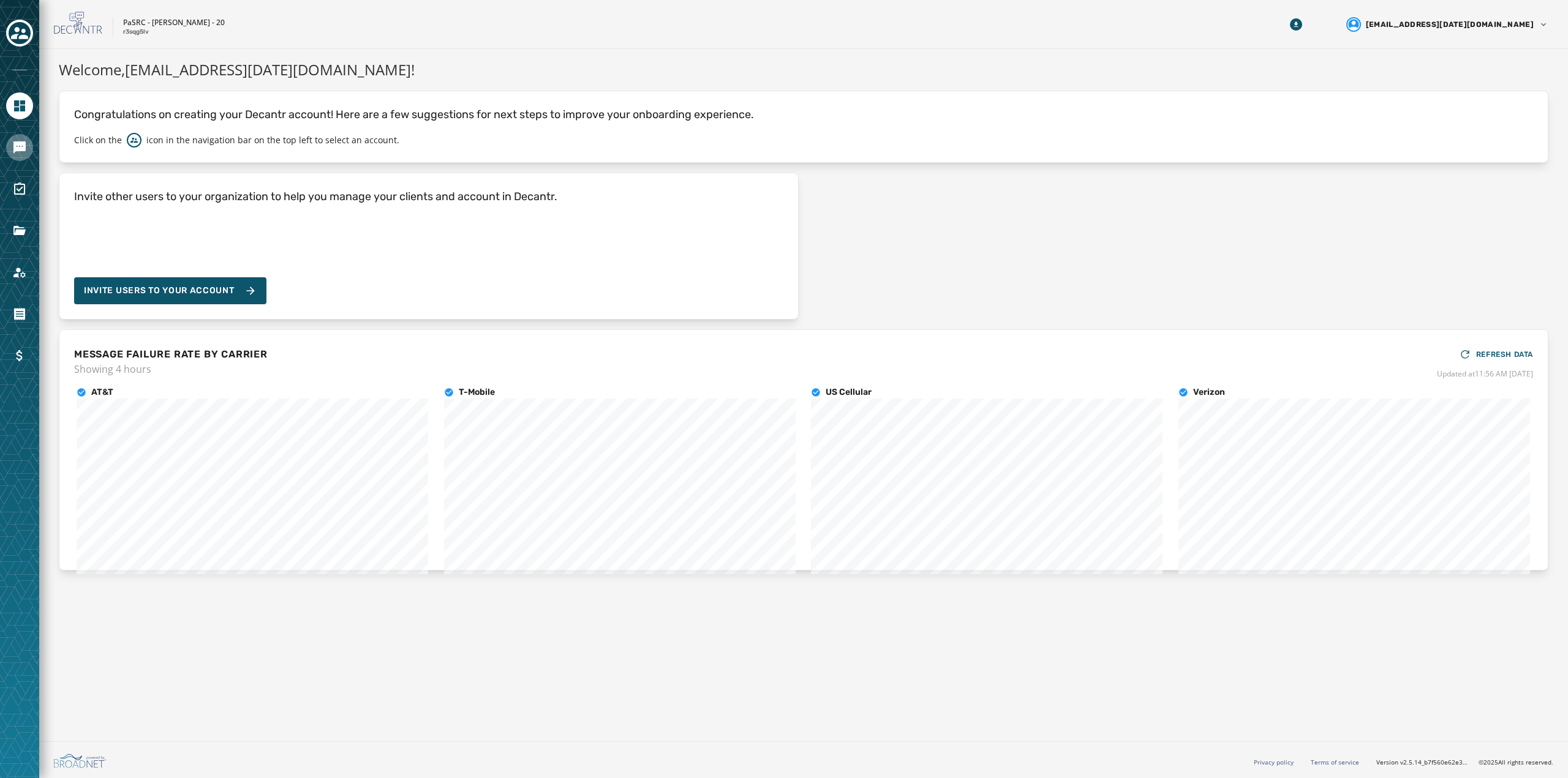
click at [26, 141] on icon "Navigate to Messaging" at bounding box center [20, 148] width 15 height 15
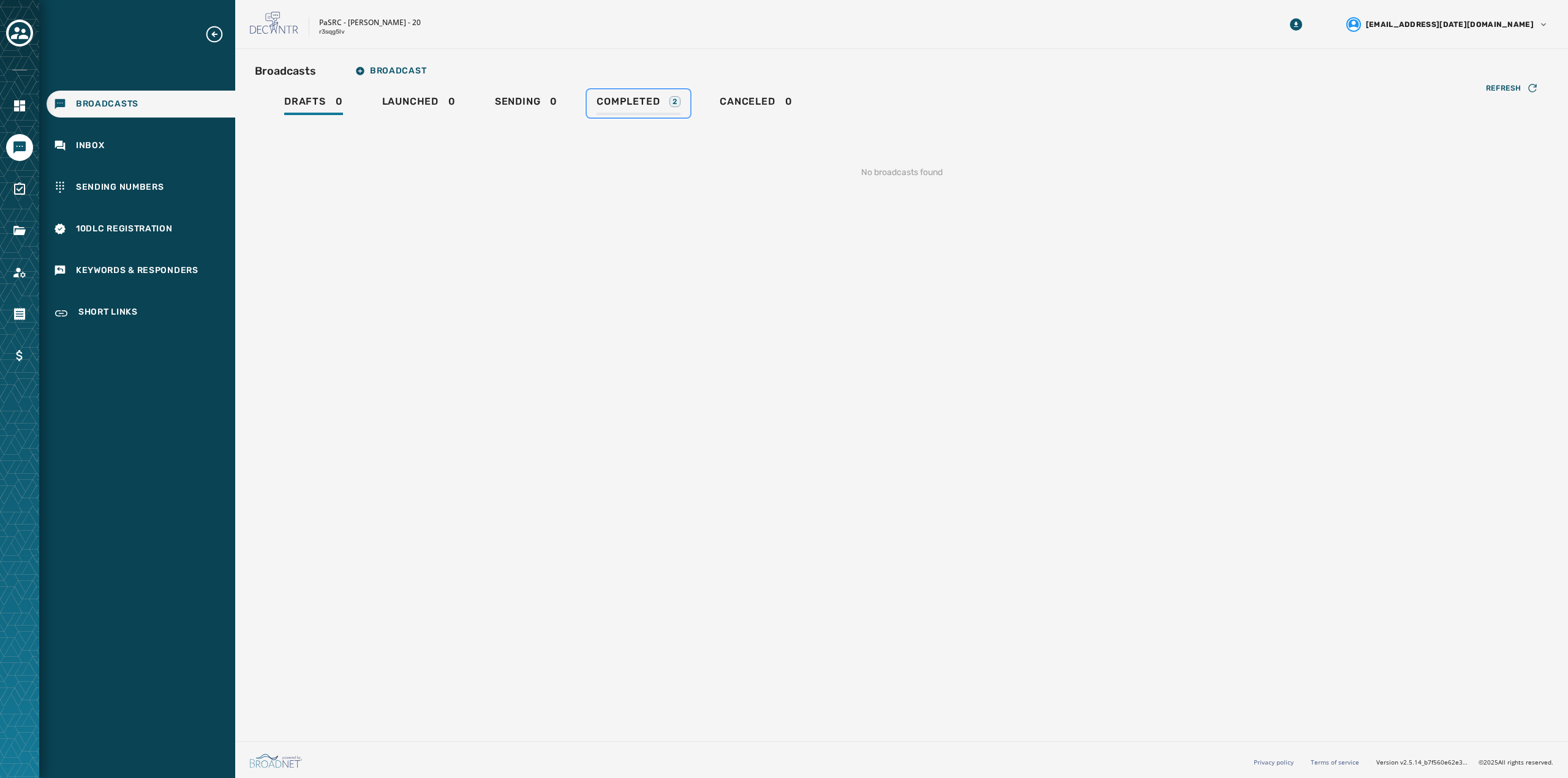
click at [629, 100] on span "Completed" at bounding box center [627, 101] width 63 height 12
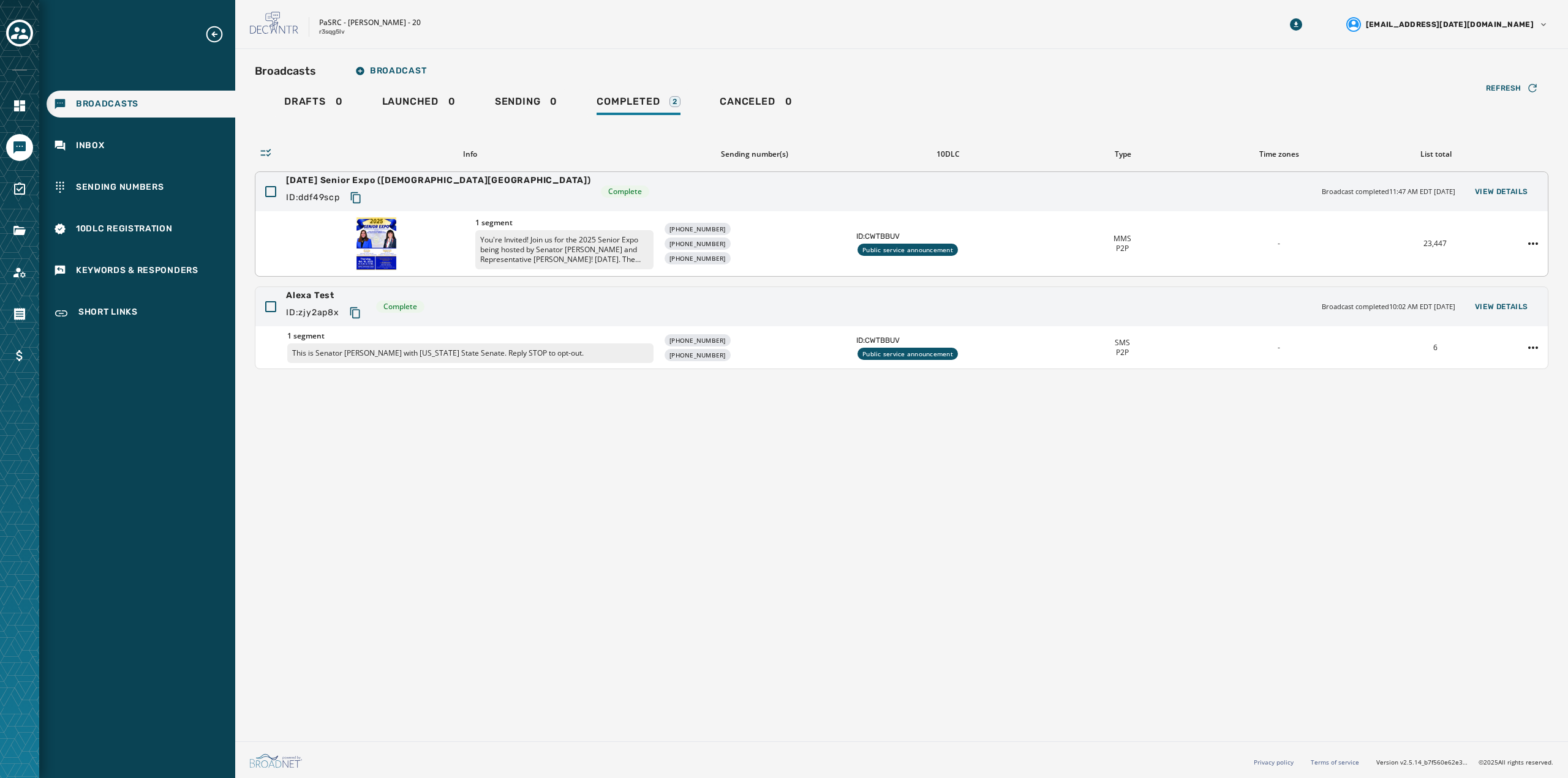
click at [823, 243] on div "[PHONE_NUMBER] [PHONE_NUMBER] [PHONE_NUMBER]" at bounding box center [755, 243] width 183 height 41
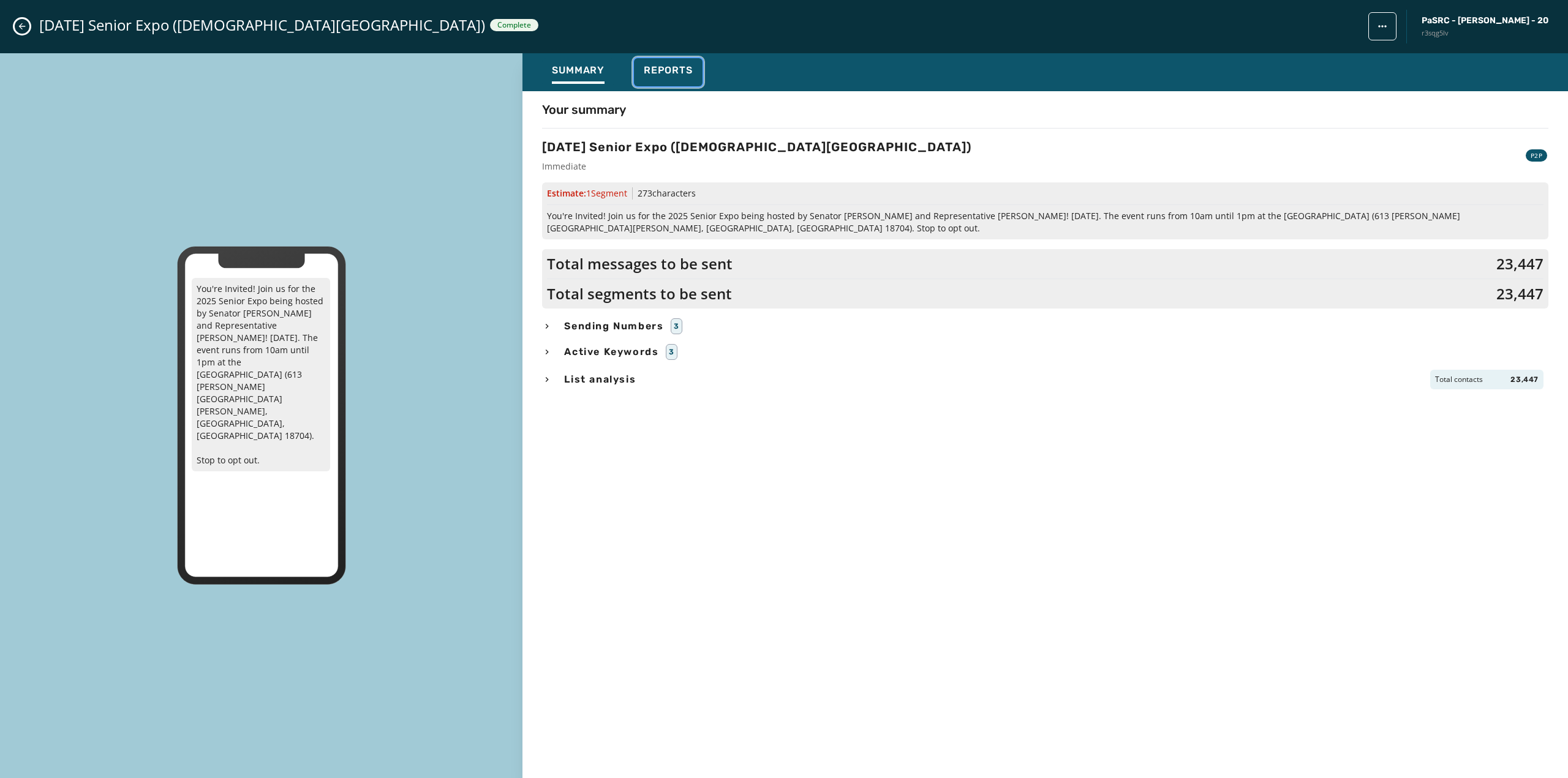
click at [669, 61] on button "Reports" at bounding box center [668, 73] width 69 height 28
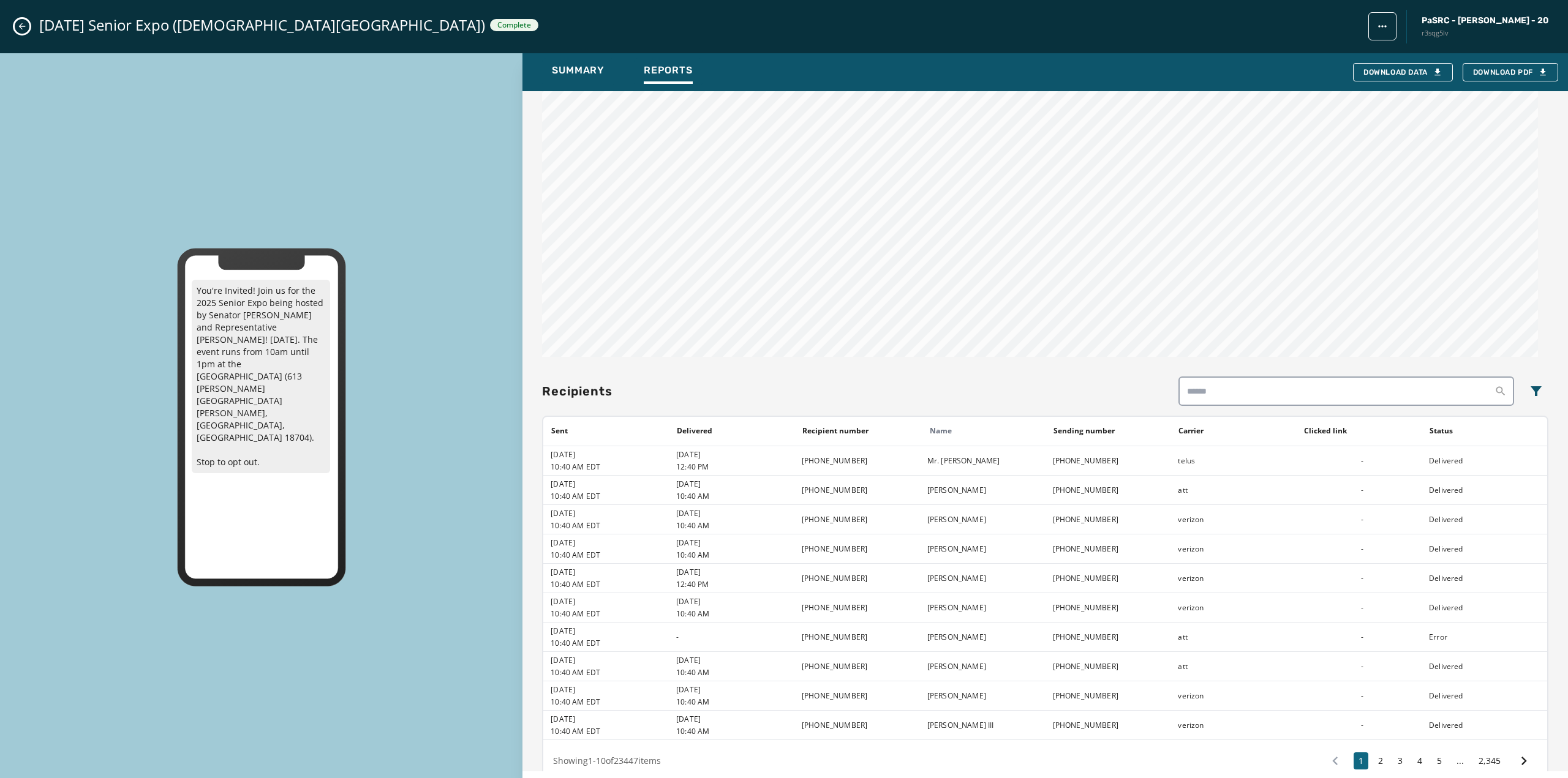
scroll to position [887, 0]
